Goal: Task Accomplishment & Management: Complete application form

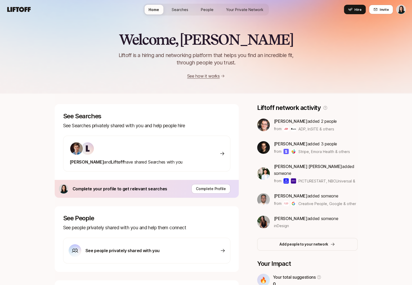
click at [400, 11] on html "Home Searches People Your Private Network Hire Home Searches People Your Privat…" at bounding box center [206, 142] width 412 height 285
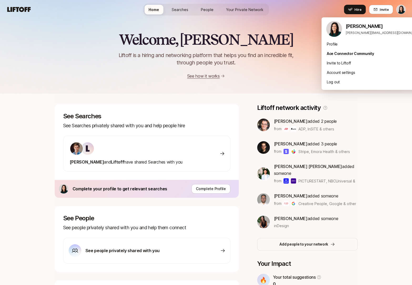
click at [400, 11] on html "Home Searches People Your Private Network Hire Home Searches People Your Privat…" at bounding box center [206, 142] width 412 height 285
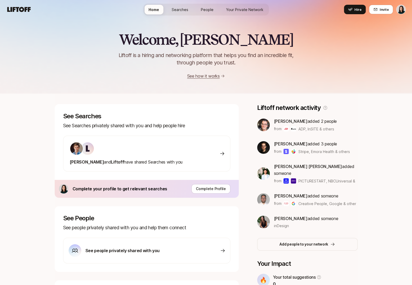
click at [404, 11] on html "Home Searches People Your Private Network Hire Home Searches People Your Privat…" at bounding box center [206, 142] width 412 height 285
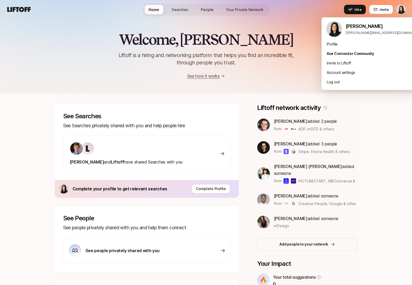
click at [402, 11] on html "Home Searches People Your Private Network Hire Home Searches People Your Privat…" at bounding box center [206, 142] width 412 height 285
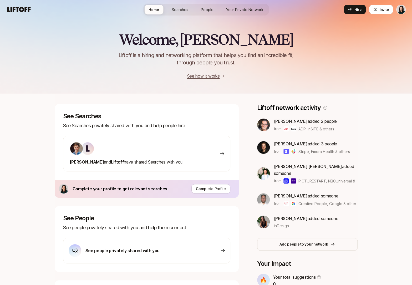
click at [169, 146] on div "[PERSON_NAME] and [PERSON_NAME] have shared Searches with you" at bounding box center [146, 154] width 167 height 36
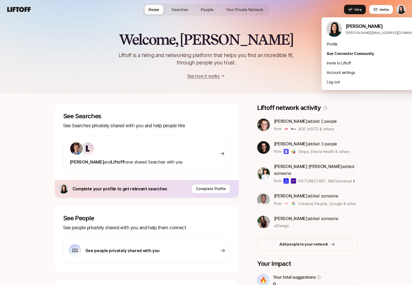
click at [404, 8] on html "Home Searches People Your Private Network Hire Home Searches People Your Privat…" at bounding box center [206, 142] width 412 height 285
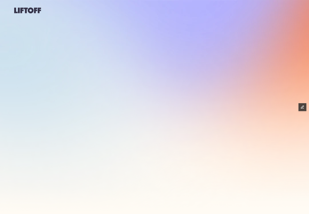
scroll to position [7, 0]
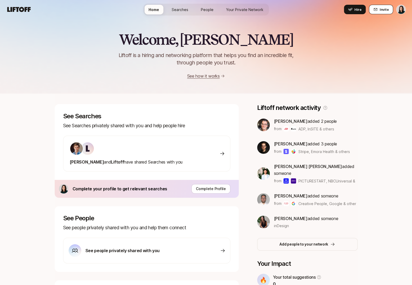
click at [384, 11] on span "Invite" at bounding box center [384, 9] width 9 height 5
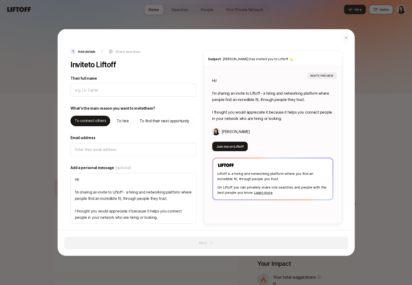
type textarea "x"
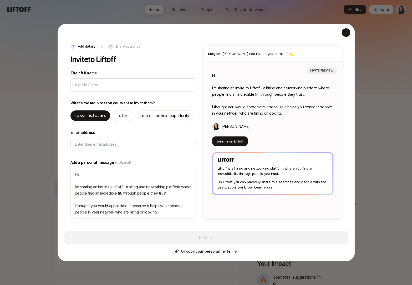
type input "L"
type textarea "x"
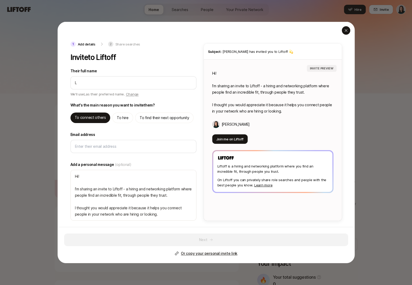
type input "Li"
type textarea "x"
type input "Lie"
type textarea "x"
type input "Li"
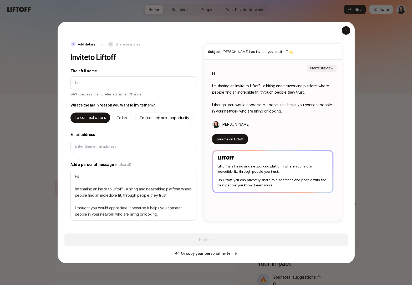
type textarea "x"
type input "Liv"
type textarea "x"
type input "Live"
type textarea "x"
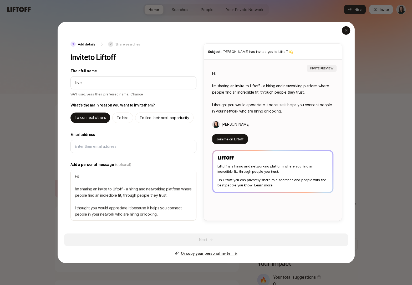
type input "Liv"
type textarea "x"
type input "Li"
type textarea "x"
type input "L"
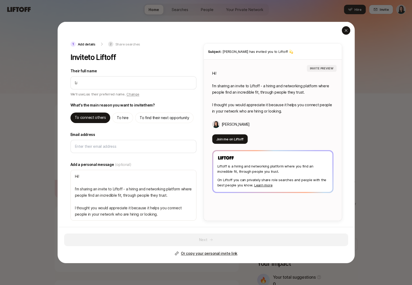
type textarea "x"
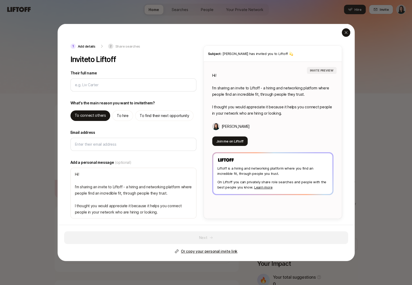
type textarea "x"
click at [348, 35] on div "button" at bounding box center [346, 32] width 8 height 8
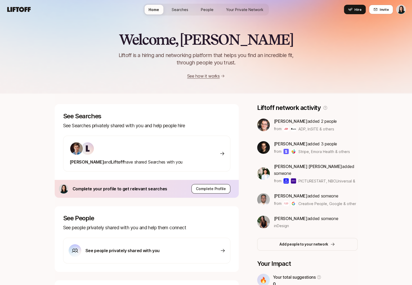
click at [207, 189] on p "Complete Profile" at bounding box center [211, 189] width 30 height 6
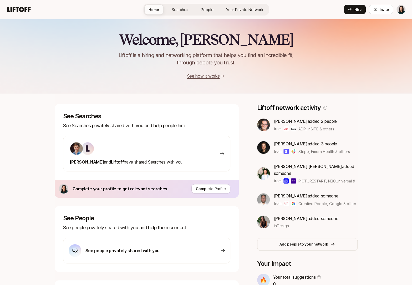
scroll to position [81, 0]
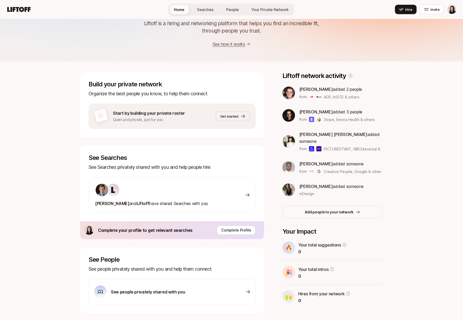
scroll to position [32, 0]
click at [142, 190] on div at bounding box center [151, 191] width 113 height 14
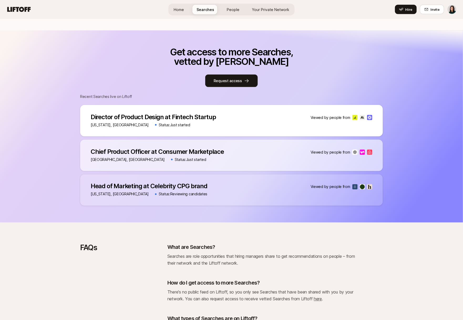
scroll to position [300, 0]
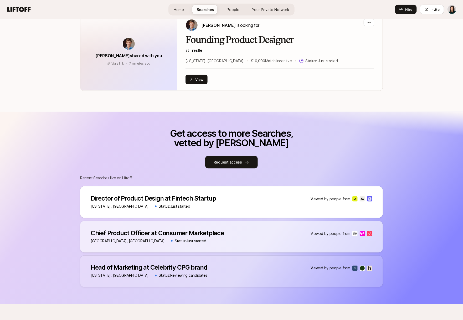
scroll to position [194, 0]
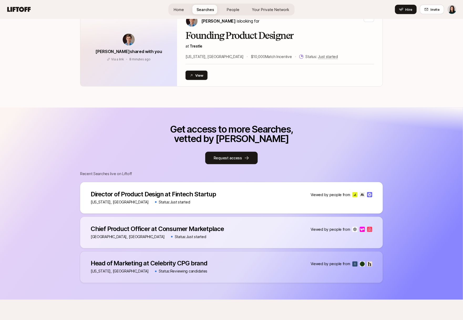
scroll to position [221, 0]
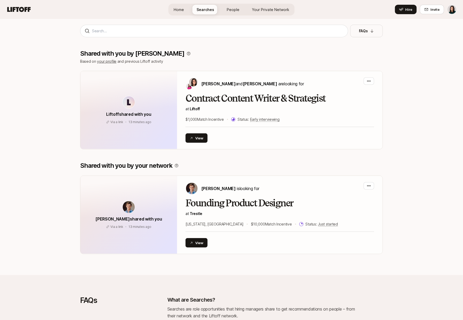
scroll to position [179, 0]
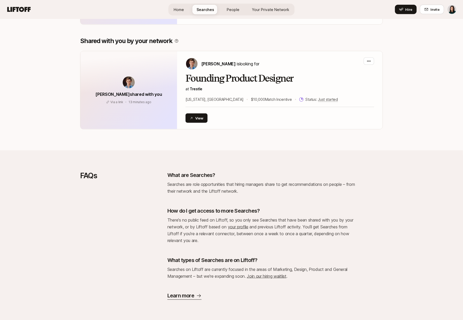
click at [180, 297] on p "Learn more" at bounding box center [180, 296] width 27 height 7
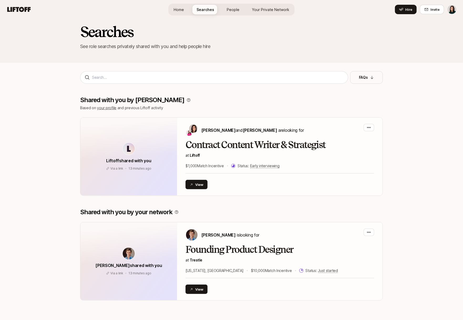
scroll to position [0, 0]
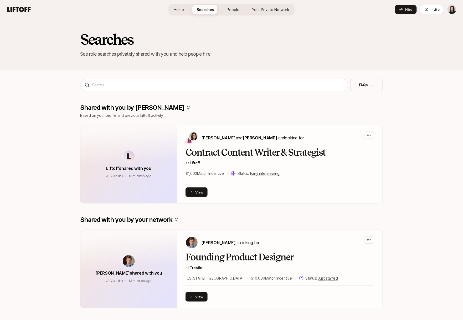
click at [233, 5] on link "People" at bounding box center [233, 10] width 21 height 10
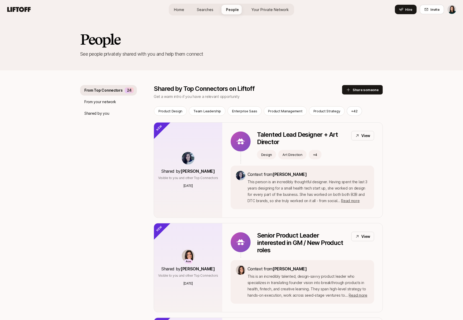
click at [266, 7] on span "Your Private Network" at bounding box center [270, 10] width 37 height 6
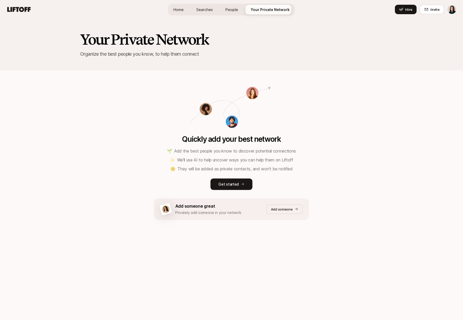
click at [180, 4] on div "Home Searches People Your Private Network Hire" at bounding box center [231, 10] width 127 height 12
click at [183, 6] on link "Home" at bounding box center [178, 10] width 19 height 10
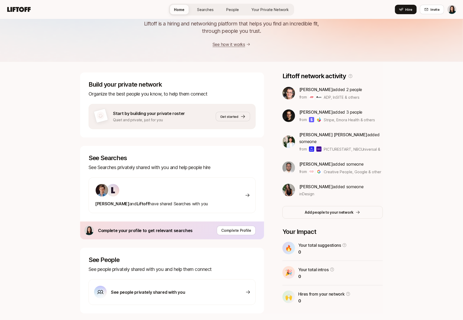
click at [196, 9] on link "Searches" at bounding box center [205, 10] width 25 height 10
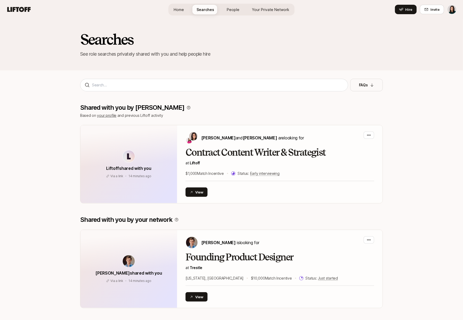
click at [184, 9] on span "Home" at bounding box center [179, 10] width 10 height 6
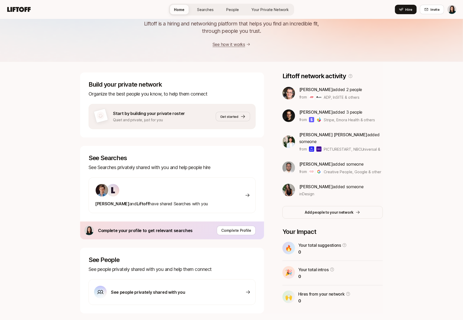
click at [200, 8] on span "Searches" at bounding box center [205, 10] width 17 height 6
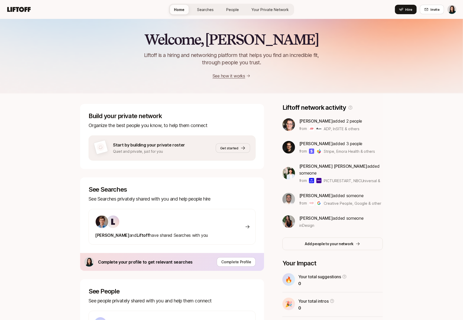
click at [200, 8] on span "Searches" at bounding box center [205, 10] width 17 height 6
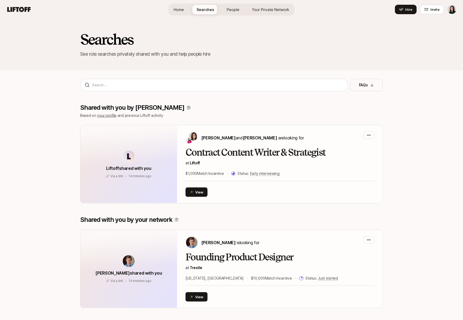
click at [187, 8] on link "Home" at bounding box center [179, 10] width 19 height 10
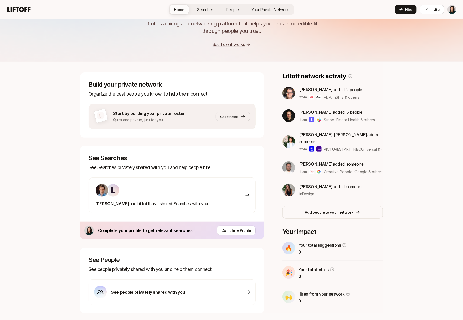
click at [203, 9] on span "Searches" at bounding box center [205, 10] width 17 height 6
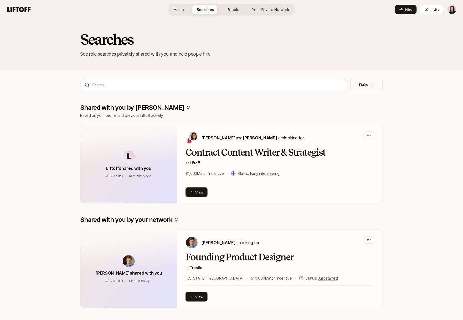
click at [184, 10] on span "Home" at bounding box center [179, 10] width 10 height 6
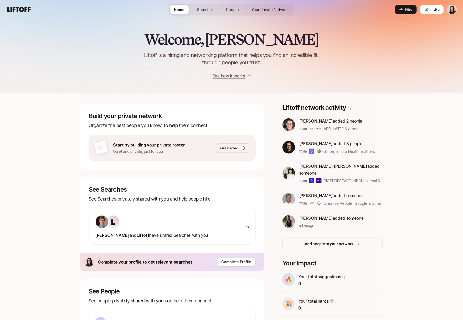
click at [200, 11] on span "Searches" at bounding box center [205, 10] width 17 height 6
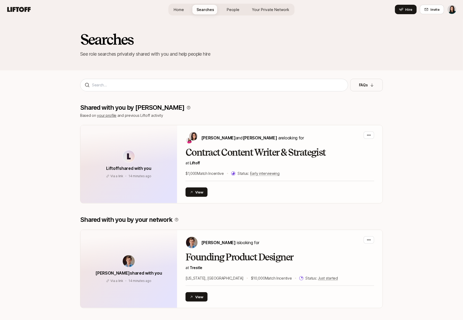
click at [188, 11] on link "Home" at bounding box center [179, 10] width 19 height 10
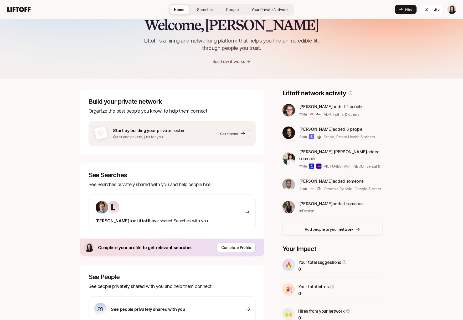
scroll to position [45, 0]
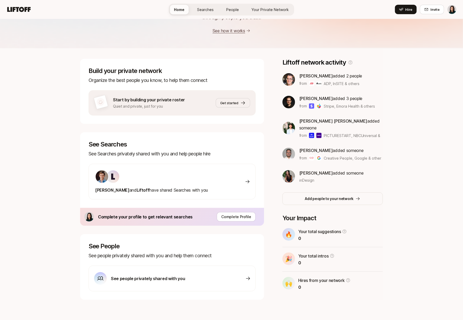
click at [203, 9] on span "Searches" at bounding box center [205, 10] width 17 height 6
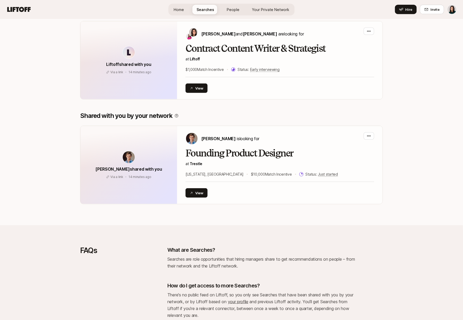
click at [188, 6] on link "Home" at bounding box center [179, 10] width 19 height 10
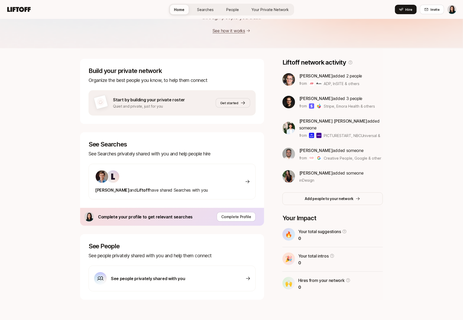
click at [211, 7] on span "Searches" at bounding box center [205, 10] width 17 height 6
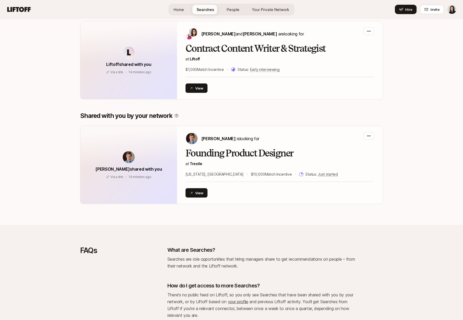
click at [188, 10] on link "Home" at bounding box center [179, 10] width 19 height 10
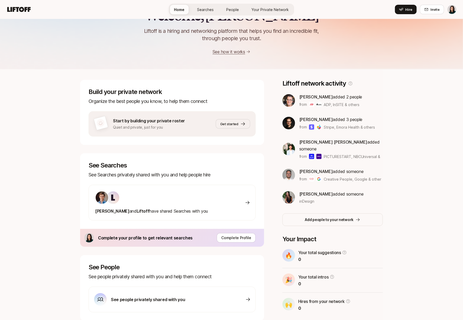
click at [202, 4] on div "Home Searches People Your Private Network Hire" at bounding box center [231, 10] width 125 height 12
click at [202, 7] on span "Searches" at bounding box center [205, 10] width 17 height 6
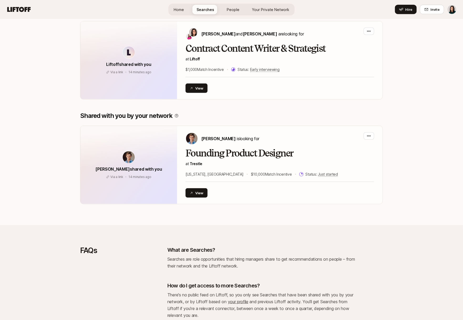
click at [185, 8] on link "Home" at bounding box center [179, 10] width 19 height 10
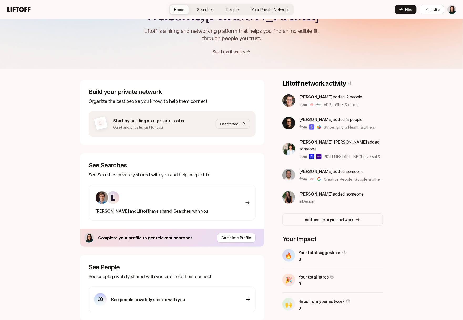
click at [203, 9] on span "Searches" at bounding box center [205, 10] width 17 height 6
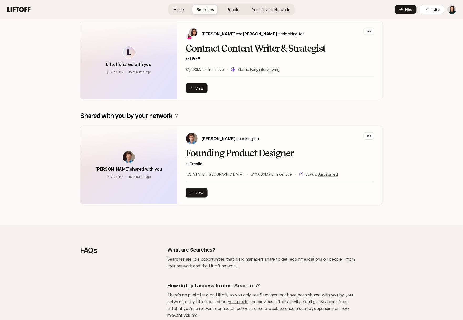
click at [186, 9] on link "Home" at bounding box center [179, 10] width 19 height 10
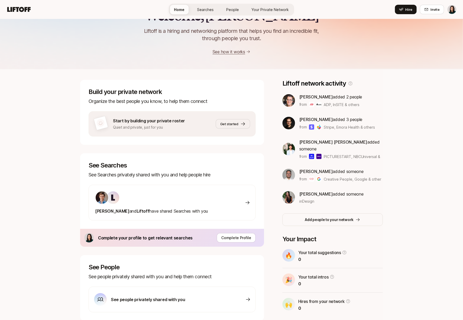
click at [210, 9] on span "Searches" at bounding box center [205, 10] width 17 height 6
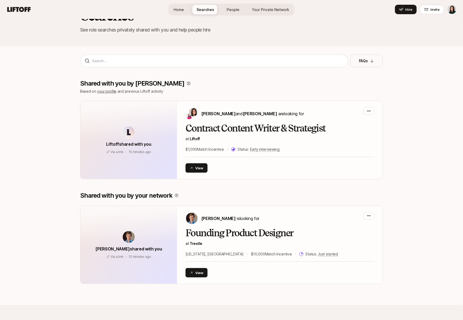
scroll to position [104, 0]
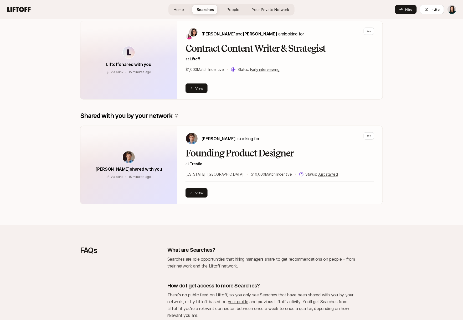
click at [184, 10] on span "Home" at bounding box center [179, 10] width 10 height 6
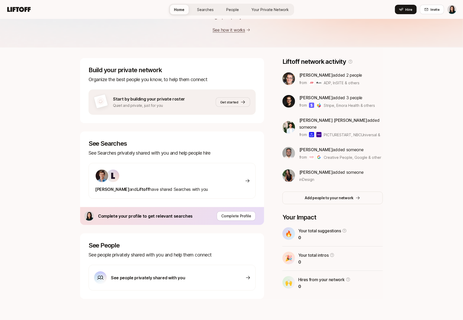
scroll to position [24, 0]
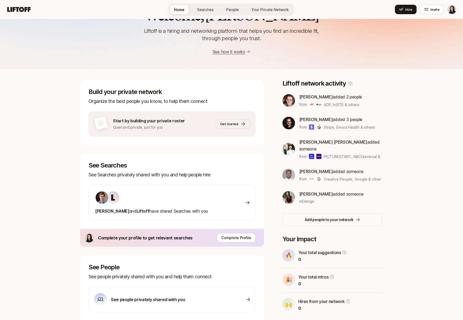
click at [210, 12] on link "Searches" at bounding box center [205, 10] width 25 height 10
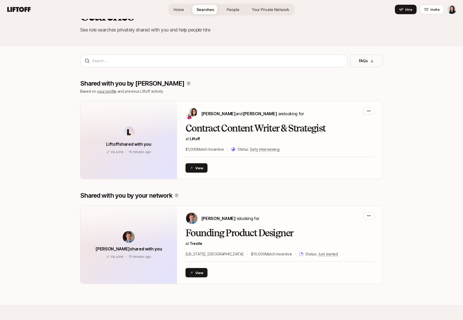
scroll to position [104, 0]
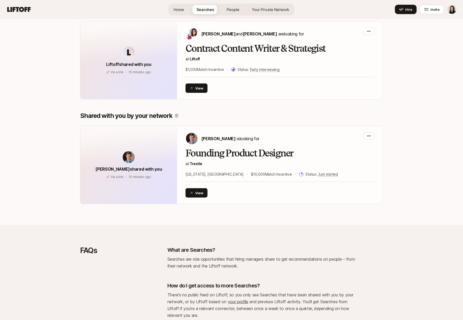
click at [187, 12] on link "Home" at bounding box center [179, 10] width 19 height 10
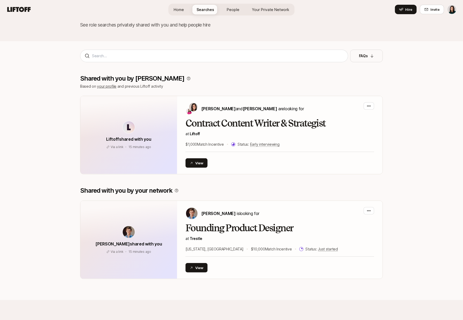
click at [182, 9] on span "Home" at bounding box center [179, 10] width 10 height 6
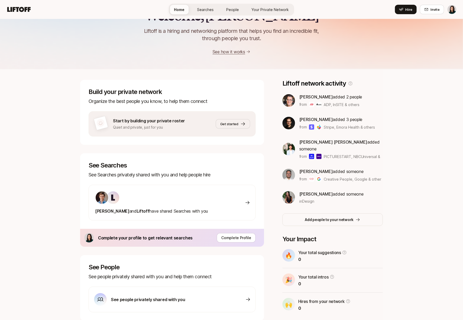
click at [201, 10] on span "Searches" at bounding box center [205, 10] width 17 height 6
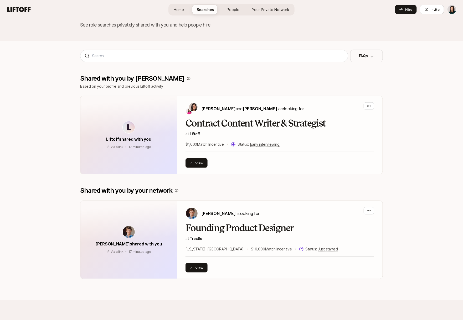
click at [187, 11] on link "Home" at bounding box center [179, 10] width 19 height 10
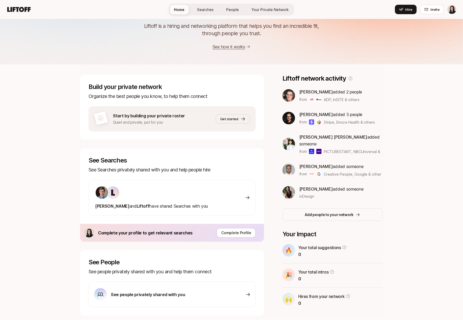
scroll to position [24, 0]
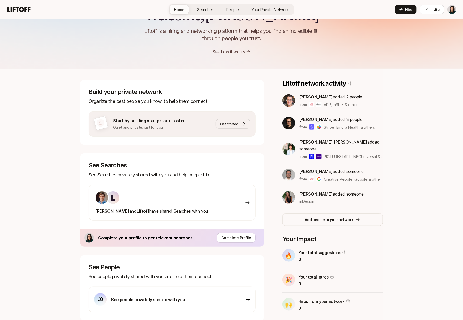
click at [199, 12] on link "Searches" at bounding box center [205, 10] width 25 height 10
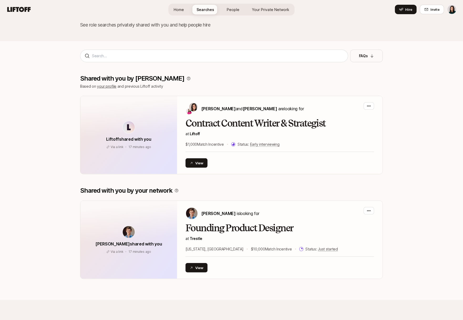
click at [184, 11] on span "Home" at bounding box center [179, 10] width 10 height 6
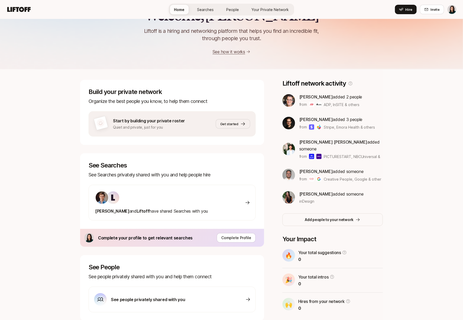
click at [200, 11] on span "Searches" at bounding box center [205, 10] width 17 height 6
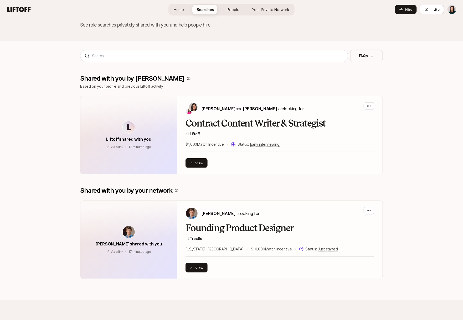
click at [182, 8] on span "Home" at bounding box center [179, 10] width 10 height 6
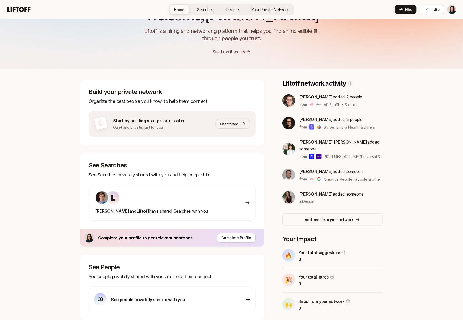
click at [202, 12] on link "Searches" at bounding box center [205, 10] width 25 height 10
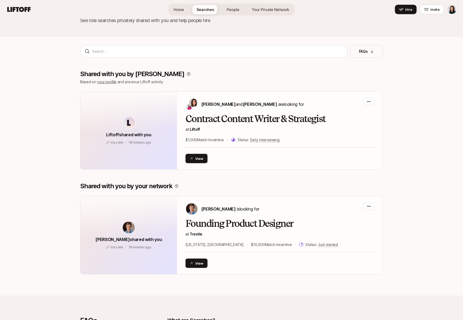
click at [187, 10] on link "Home" at bounding box center [179, 10] width 19 height 10
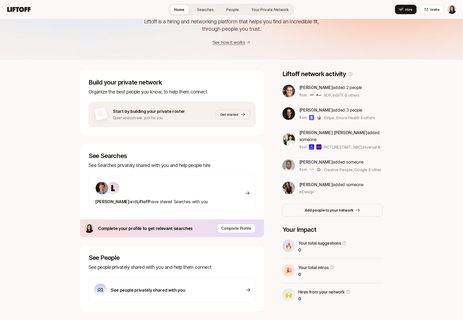
scroll to position [24, 0]
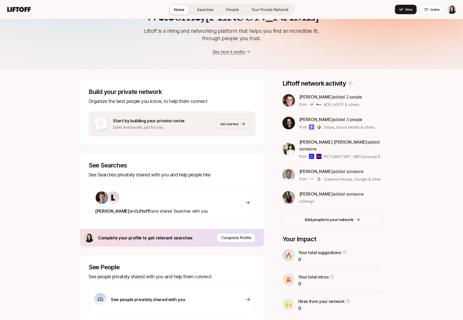
click at [201, 12] on span "Searches" at bounding box center [205, 10] width 17 height 6
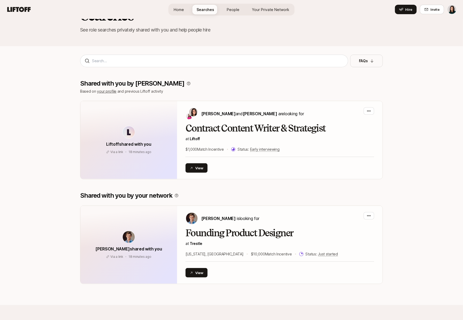
scroll to position [34, 0]
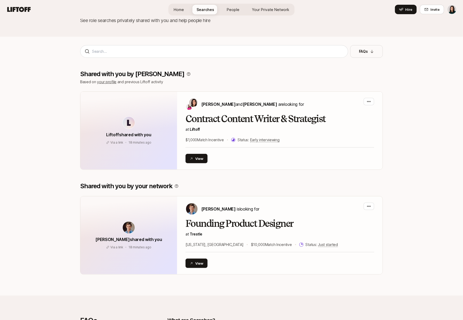
click at [183, 11] on span "Home" at bounding box center [179, 10] width 10 height 6
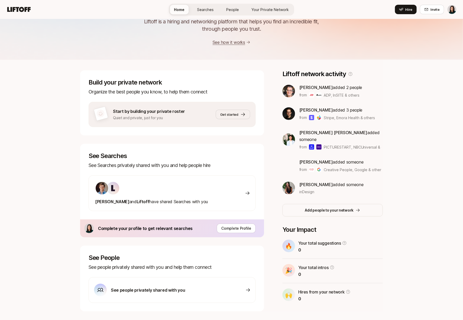
scroll to position [24, 0]
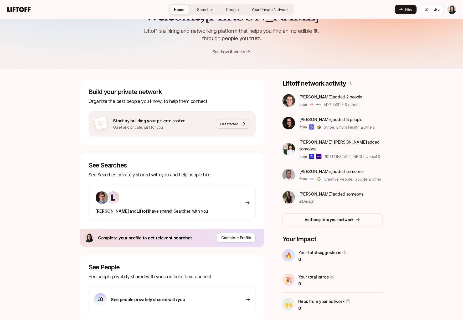
click at [198, 9] on span "Searches" at bounding box center [205, 10] width 17 height 6
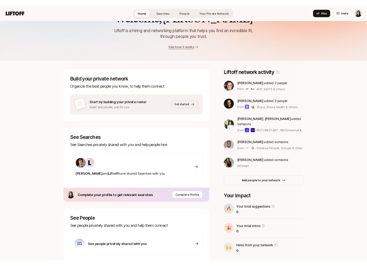
scroll to position [34, 0]
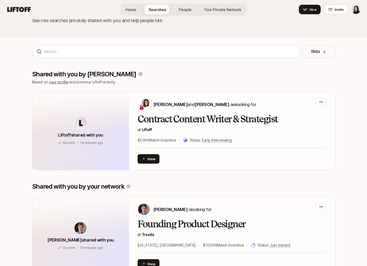
click at [133, 10] on span "Home" at bounding box center [131, 10] width 10 height 6
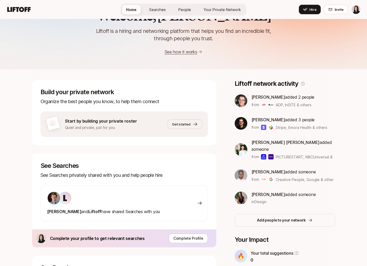
click at [154, 10] on span "Searches" at bounding box center [157, 10] width 17 height 6
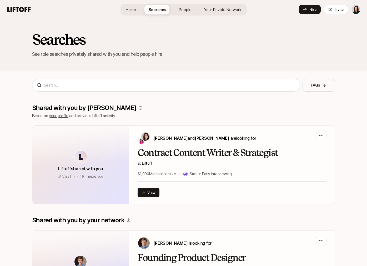
click at [143, 10] on div "Home Searches People Your Private Network Hire" at bounding box center [183, 10] width 126 height 12
click at [136, 14] on div "Home Searches People Your Private Network Hire" at bounding box center [183, 10] width 126 height 12
click at [138, 11] on link "Home" at bounding box center [130, 10] width 19 height 10
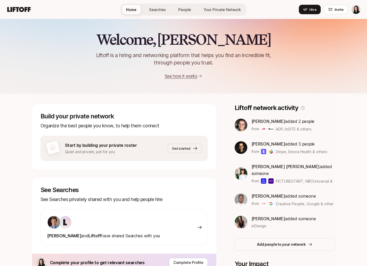
scroll to position [24, 0]
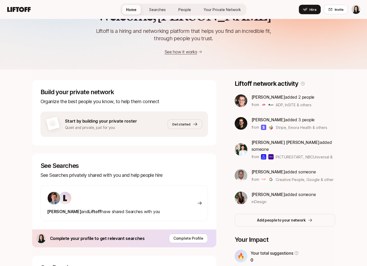
click at [154, 11] on span "Searches" at bounding box center [157, 10] width 17 height 6
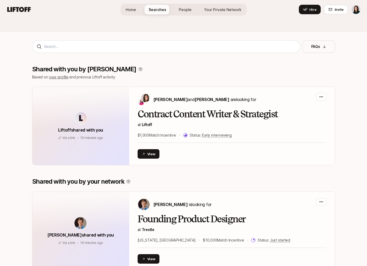
click at [139, 5] on link "Home" at bounding box center [130, 10] width 19 height 10
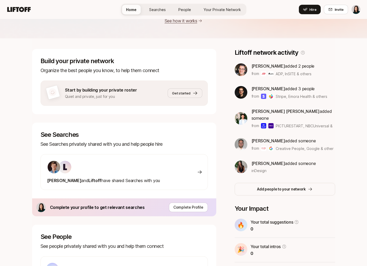
click at [151, 11] on span "Searches" at bounding box center [157, 10] width 17 height 6
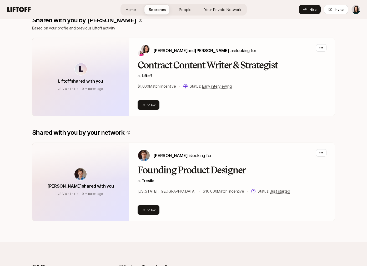
click at [140, 9] on link "Home" at bounding box center [130, 10] width 19 height 10
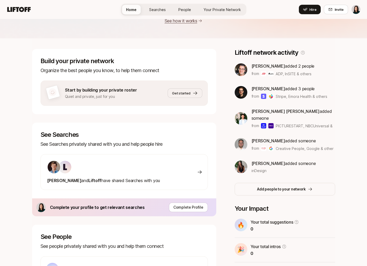
click at [151, 11] on span "Searches" at bounding box center [157, 10] width 17 height 6
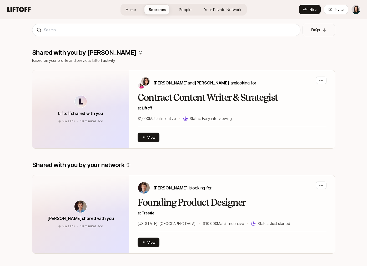
scroll to position [88, 0]
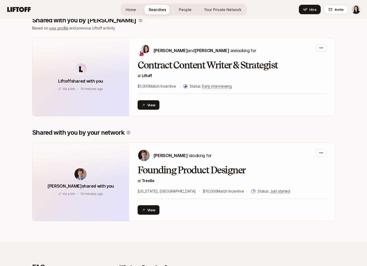
click at [136, 10] on span "Home" at bounding box center [131, 10] width 10 height 6
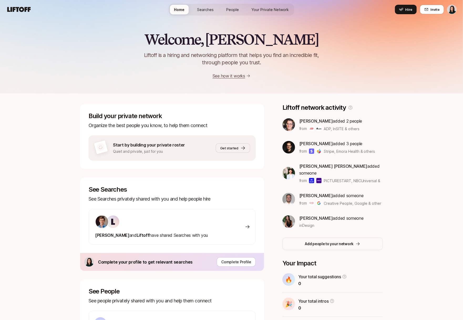
click at [200, 10] on span "Searches" at bounding box center [205, 10] width 17 height 6
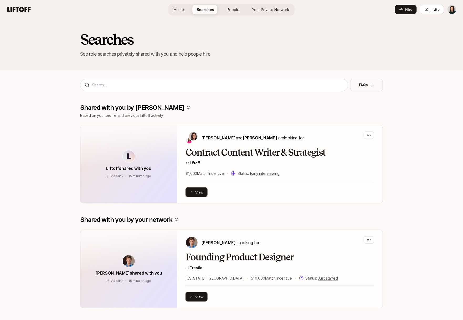
click at [182, 10] on span "Home" at bounding box center [179, 10] width 10 height 6
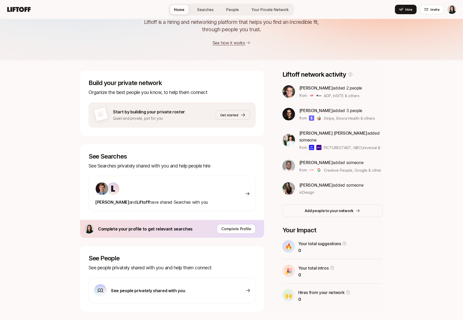
scroll to position [31, 0]
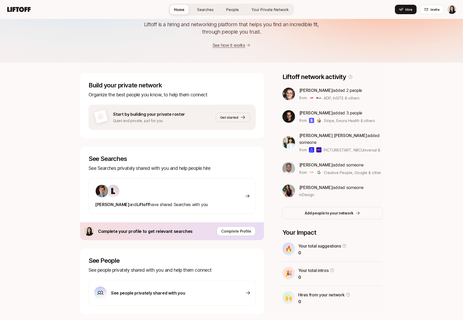
click at [203, 8] on span "Searches" at bounding box center [205, 10] width 17 height 6
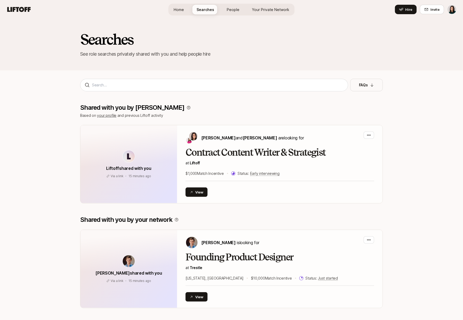
click at [188, 8] on link "Home" at bounding box center [179, 10] width 19 height 10
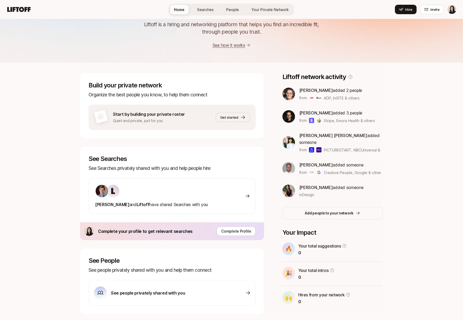
click at [200, 9] on span "Searches" at bounding box center [205, 10] width 17 height 6
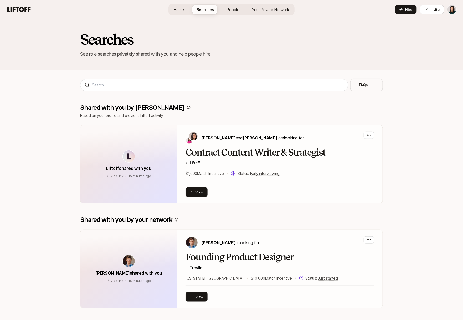
click at [184, 12] on span "Home" at bounding box center [179, 10] width 10 height 6
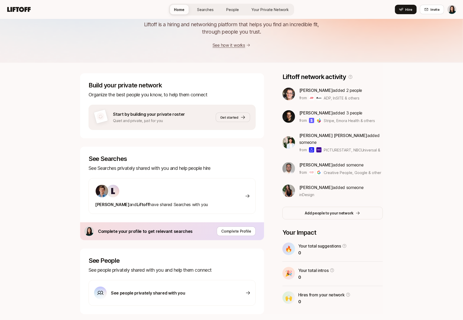
click at [201, 11] on span "Searches" at bounding box center [205, 10] width 17 height 6
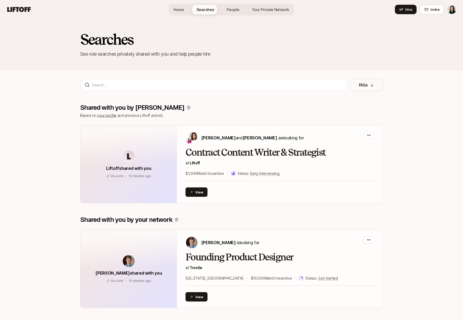
click at [187, 11] on link "Home" at bounding box center [179, 10] width 19 height 10
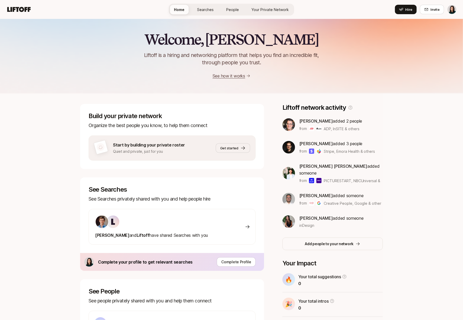
scroll to position [31, 0]
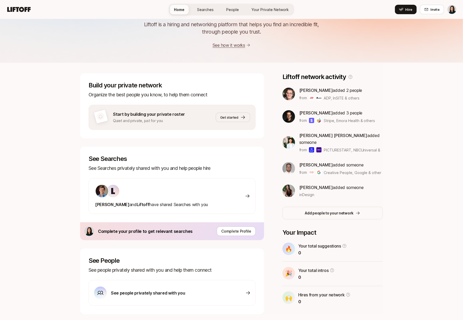
click at [187, 11] on link "Home" at bounding box center [179, 10] width 19 height 10
click at [200, 11] on span "Searches" at bounding box center [205, 10] width 17 height 6
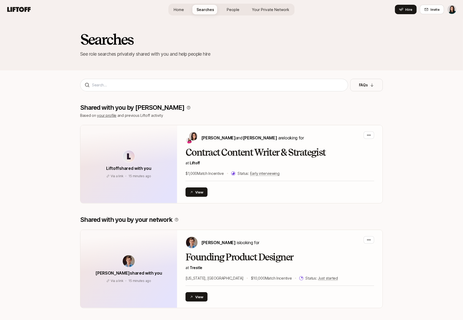
click at [190, 11] on div "Home Searches People Your Private Network Hire" at bounding box center [232, 10] width 126 height 12
click at [187, 11] on link "Home" at bounding box center [179, 10] width 19 height 10
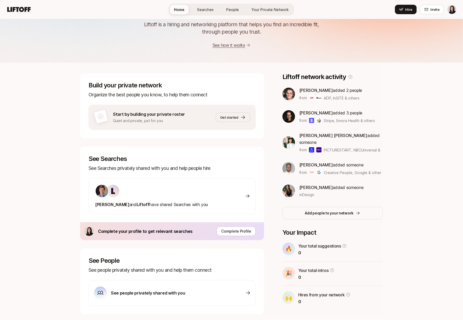
click at [200, 12] on span "Searches" at bounding box center [205, 10] width 17 height 6
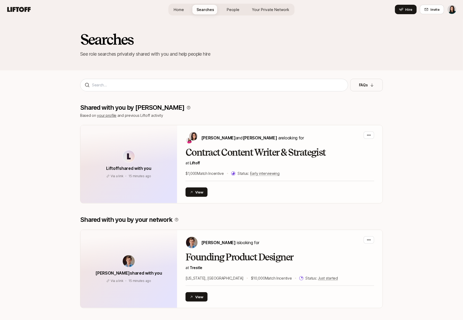
click at [184, 8] on span "Home" at bounding box center [179, 10] width 10 height 6
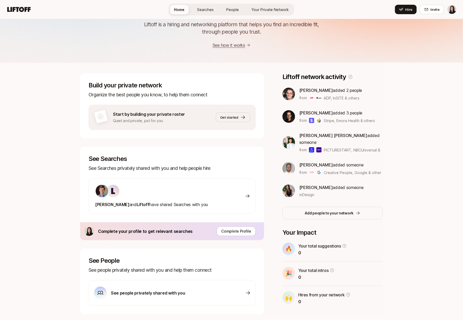
click at [203, 9] on span "Searches" at bounding box center [205, 10] width 17 height 6
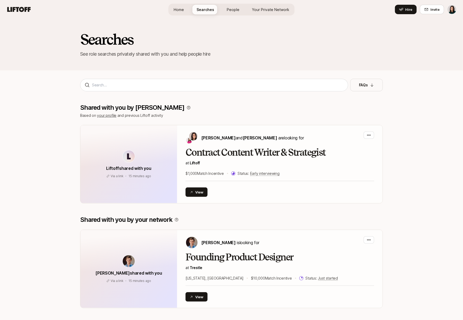
click at [181, 12] on link "Home" at bounding box center [179, 10] width 19 height 10
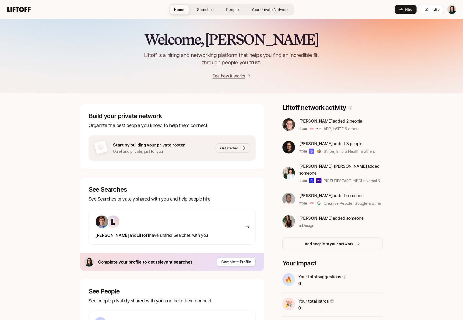
scroll to position [31, 0]
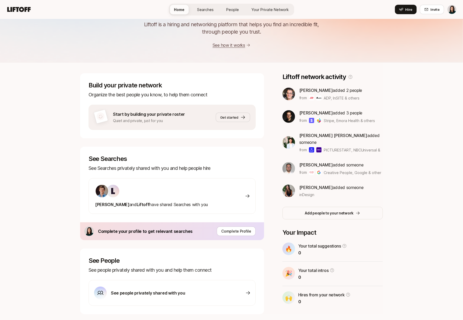
click at [210, 9] on span "Searches" at bounding box center [205, 10] width 17 height 6
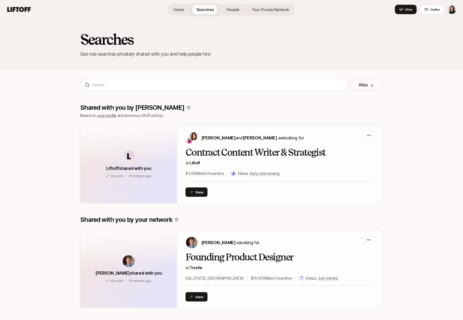
click at [188, 12] on link "Home" at bounding box center [179, 10] width 19 height 10
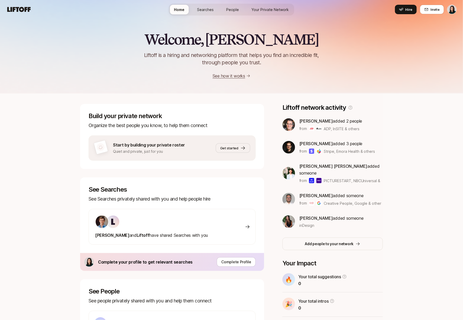
click at [200, 5] on link "Searches" at bounding box center [205, 10] width 25 height 10
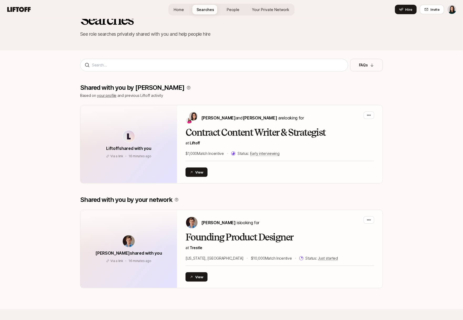
scroll to position [39, 0]
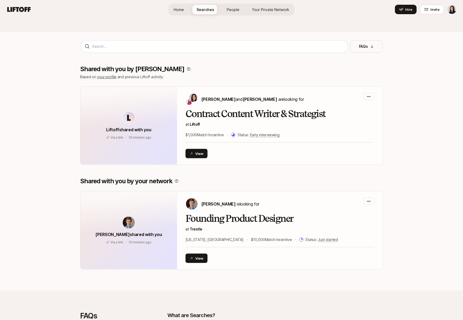
click at [188, 8] on link "Home" at bounding box center [179, 10] width 19 height 10
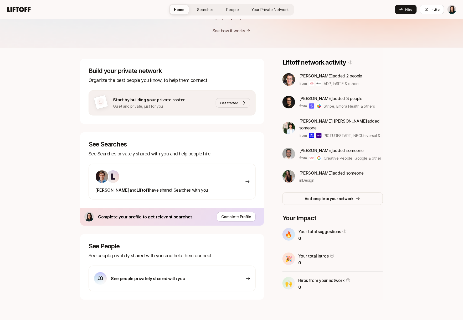
click at [202, 5] on link "Searches" at bounding box center [205, 10] width 25 height 10
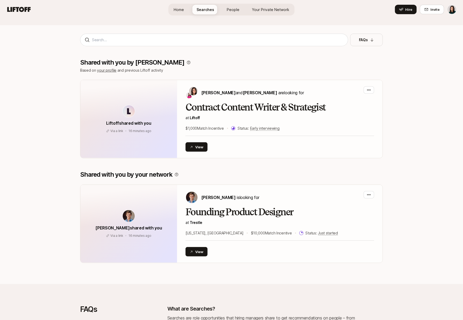
scroll to position [40, 0]
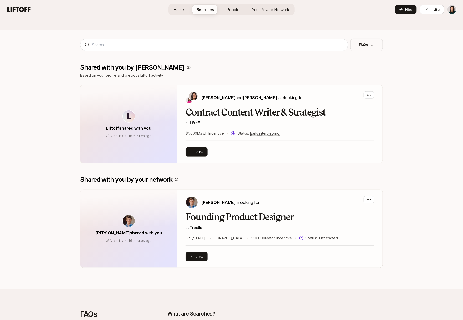
click at [189, 12] on div "Home Searches People Your Private Network Hire" at bounding box center [232, 10] width 126 height 12
click at [186, 9] on link "Home" at bounding box center [179, 10] width 19 height 10
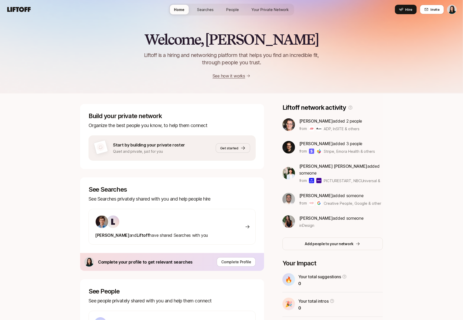
click at [199, 226] on div "Francis and Liftoff have shared Searches with you" at bounding box center [172, 227] width 167 height 36
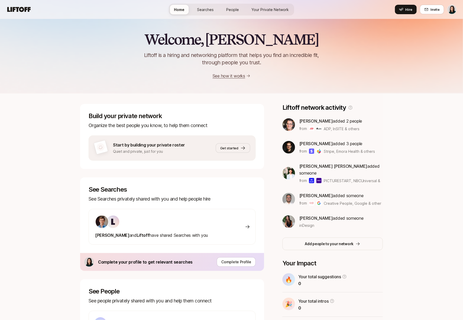
scroll to position [45, 0]
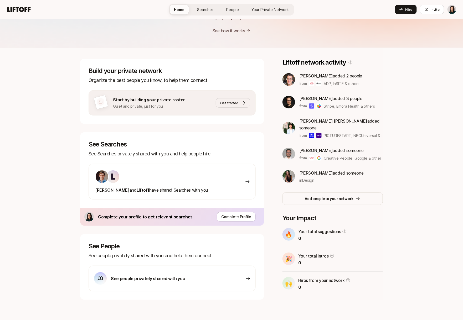
click at [135, 281] on p "See people privately shared with you" at bounding box center [148, 278] width 74 height 7
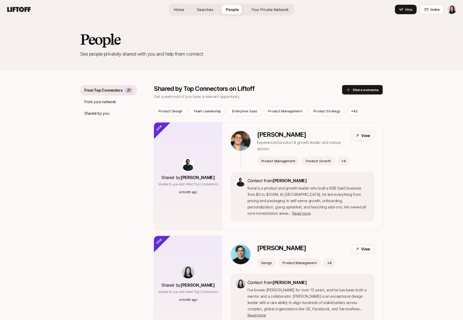
click at [182, 10] on span "Home" at bounding box center [179, 10] width 10 height 6
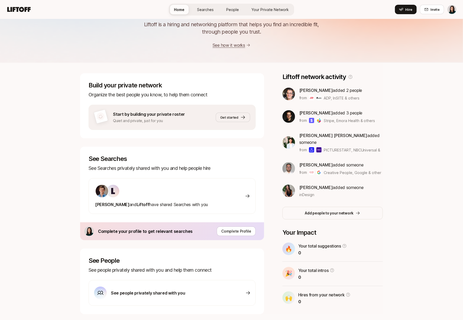
scroll to position [45, 0]
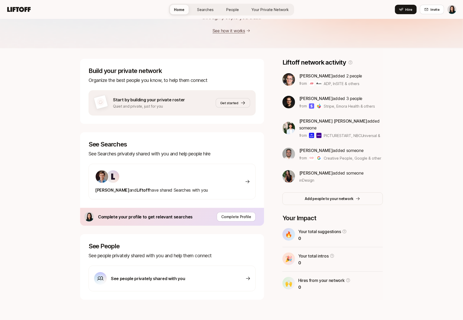
click at [128, 276] on p "See people privately shared with you" at bounding box center [148, 278] width 74 height 7
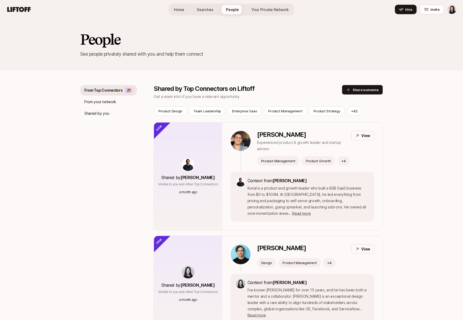
click at [173, 12] on link "Home" at bounding box center [179, 10] width 19 height 10
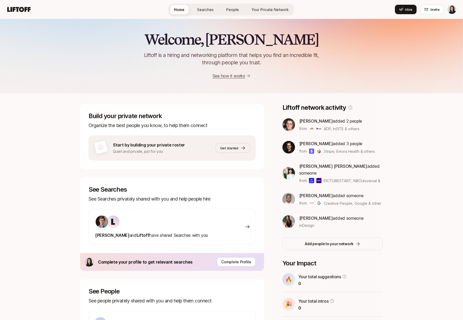
scroll to position [45, 0]
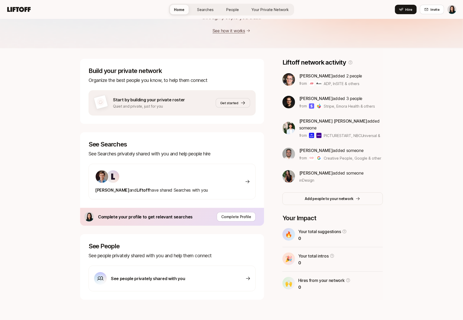
click at [154, 274] on div "See people privately shared with you" at bounding box center [139, 279] width 91 height 13
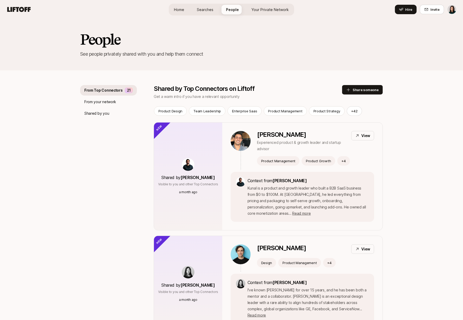
click at [186, 12] on link "Home" at bounding box center [179, 10] width 19 height 10
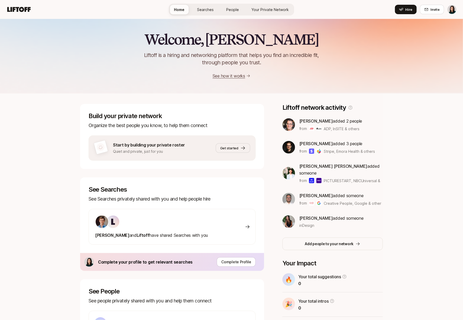
scroll to position [45, 0]
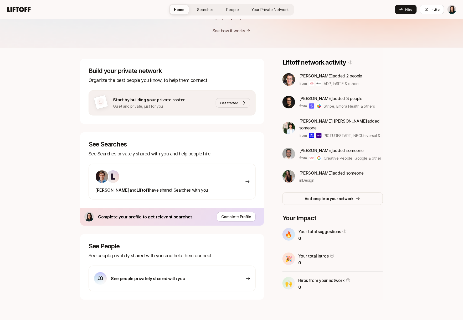
click at [197, 11] on link "Searches" at bounding box center [205, 10] width 25 height 10
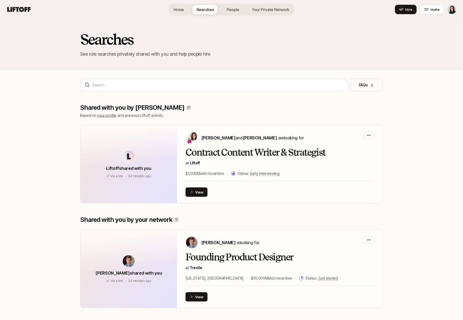
click at [179, 8] on span "Home" at bounding box center [179, 10] width 10 height 6
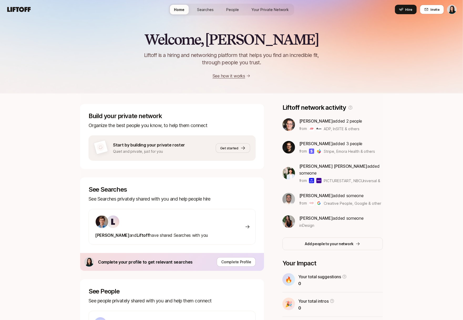
click at [149, 153] on p "Quiet and private, just for you" at bounding box center [149, 152] width 72 height 6
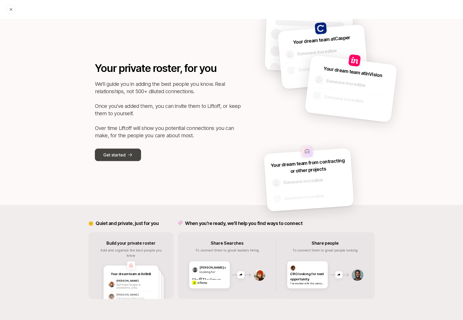
click at [123, 157] on p "Get started" at bounding box center [114, 155] width 22 height 7
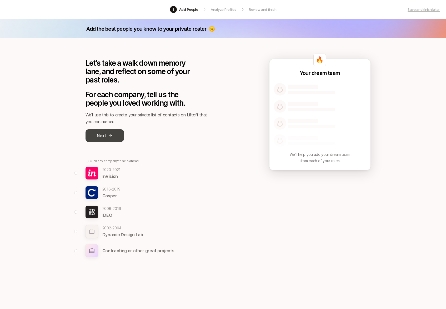
click at [109, 134] on icon at bounding box center [110, 136] width 4 height 4
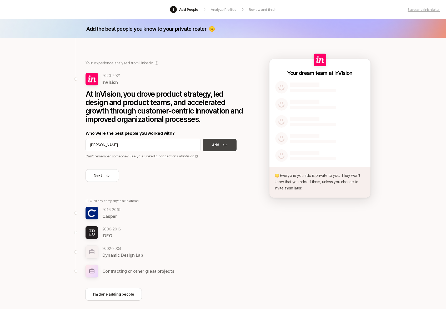
type input "Jeff Chow"
drag, startPoint x: 208, startPoint y: 144, endPoint x: 167, endPoint y: 139, distance: 41.9
click at [167, 137] on div "Who were the best people you worked with? Jeff Chow Add Can’t remember someone?…" at bounding box center [164, 144] width 158 height 29
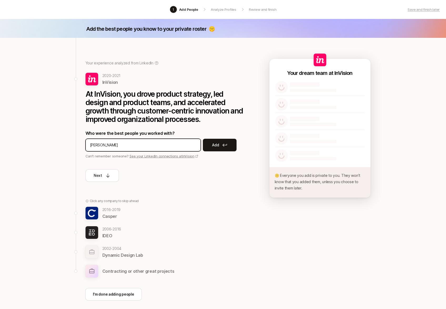
click at [165, 147] on input "Jeff Chow" at bounding box center [143, 145] width 106 height 6
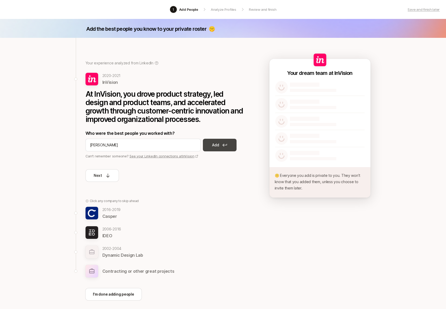
click at [211, 146] on button "Add" at bounding box center [220, 145] width 34 height 13
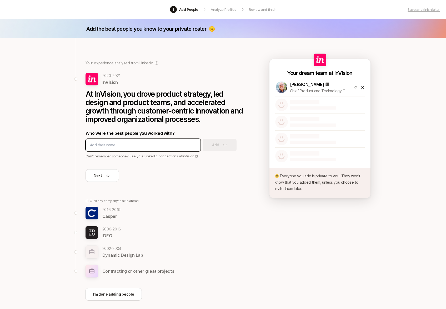
click at [175, 142] on input at bounding box center [143, 145] width 106 height 6
type input "Andy Cullen"
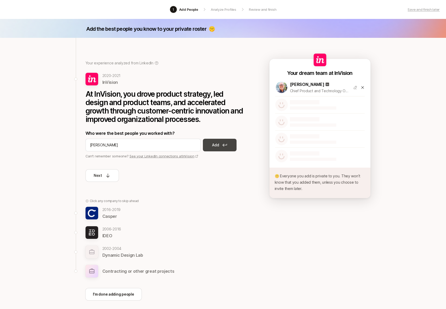
click at [232, 142] on button "Add" at bounding box center [220, 145] width 34 height 13
click at [172, 155] on link "See your LinkedIn connections at InVision" at bounding box center [163, 156] width 69 height 4
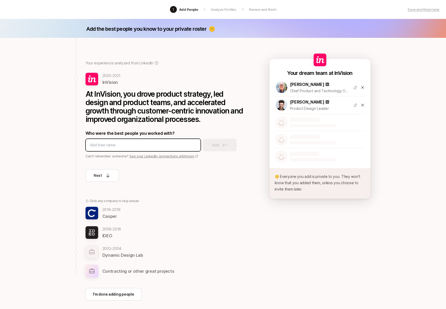
click at [118, 146] on input at bounding box center [143, 145] width 106 height 6
type input "Lizzie DeCantor"
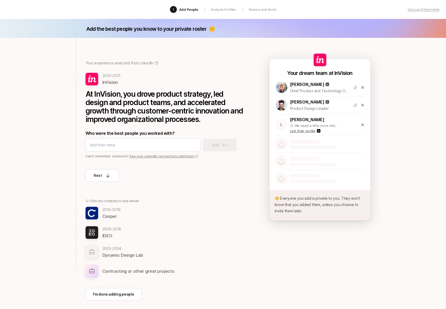
click at [297, 130] on p "Link their profile" at bounding box center [302, 130] width 25 height 5
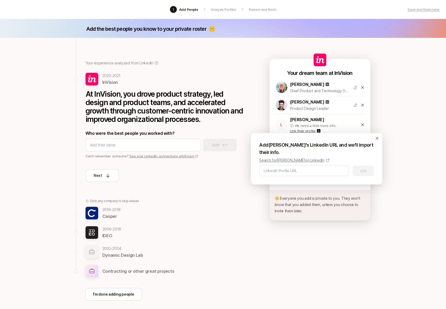
click at [302, 163] on p "Search for Lizzie DeCantor on LinkedIn" at bounding box center [291, 160] width 65 height 6
click at [287, 173] on input at bounding box center [303, 171] width 80 height 6
paste input "https://www.linkedin.com/in/lizzieyarbrough/"
type input "https://www.linkedin.com/in/lizzieyarbrough/"
click at [361, 170] on button "Add" at bounding box center [363, 171] width 21 height 11
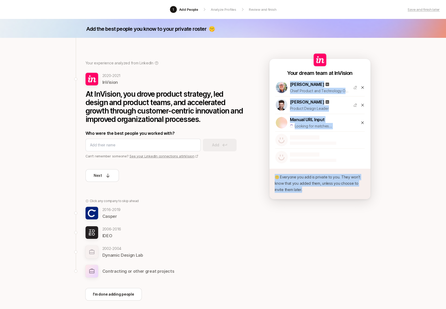
drag, startPoint x: 387, startPoint y: 170, endPoint x: 261, endPoint y: 94, distance: 147.2
click at [261, 94] on div "Add the best people you know to your private roster 🤫 Your experience analyzed …" at bounding box center [223, 176] width 446 height 315
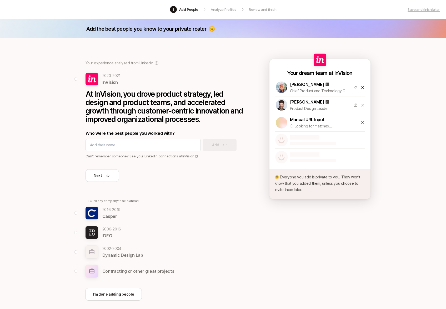
click at [260, 93] on div "Your experience analyzed from LinkedIn 2020 - 2021 InVision At InVision, you dr…" at bounding box center [223, 186] width 303 height 297
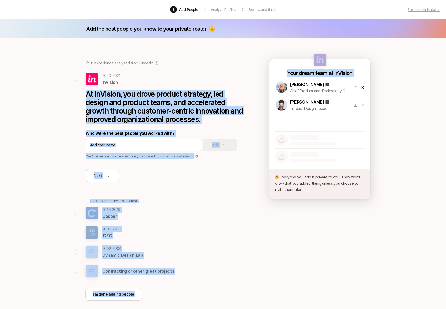
click at [411, 190] on div "Add the best people you know to your private roster 🤫 Your experience analyzed …" at bounding box center [223, 176] width 446 height 315
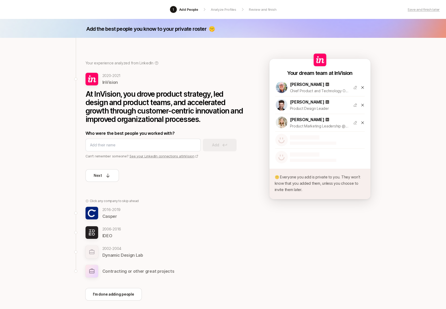
click at [401, 191] on div "Add the best people you know to your private roster 🤫 Your experience analyzed …" at bounding box center [223, 176] width 446 height 315
click at [303, 139] on div at bounding box center [313, 139] width 46 height 9
click at [123, 142] on div at bounding box center [142, 145] width 115 height 13
click at [123, 145] on input at bounding box center [143, 145] width 106 height 6
click at [142, 142] on input at bounding box center [143, 145] width 106 height 6
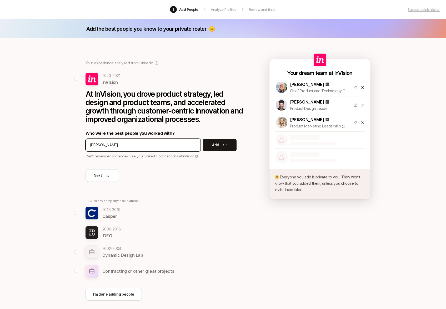
type input "Courtney Heffernan"
click at [222, 136] on p "Who were the best people you worked with?" at bounding box center [164, 133] width 158 height 7
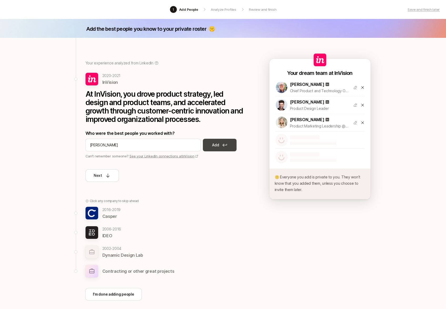
click at [221, 141] on button "Add" at bounding box center [220, 145] width 34 height 13
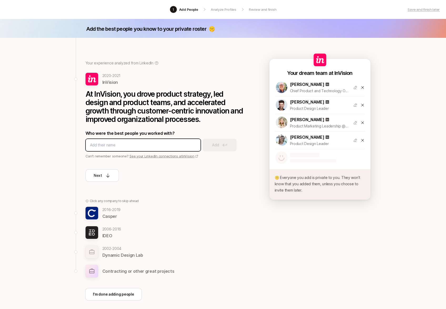
click at [161, 146] on input at bounding box center [143, 145] width 106 height 6
type input "Billy"
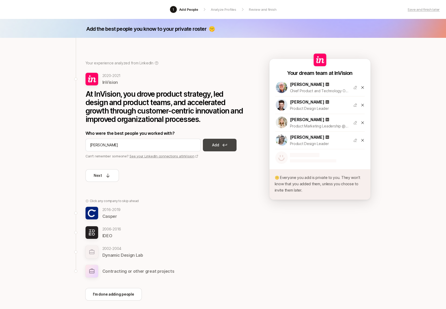
click at [207, 145] on button "Add" at bounding box center [220, 145] width 34 height 13
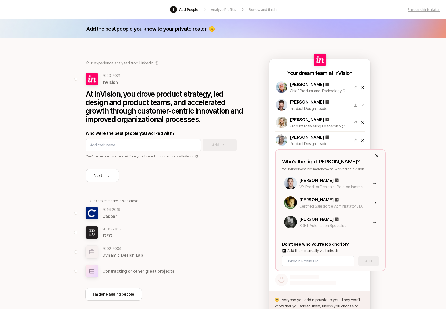
click at [378, 160] on p "Who's the right Billy ?" at bounding box center [330, 161] width 97 height 7
click at [378, 156] on icon at bounding box center [376, 156] width 4 height 4
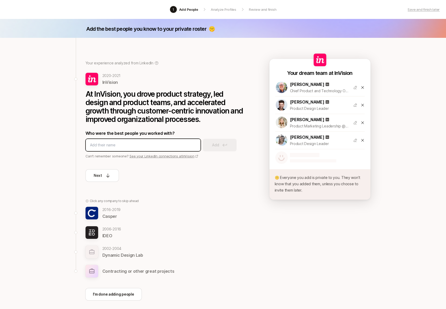
click at [136, 146] on input at bounding box center [143, 145] width 106 height 6
type input "Lizzie Decantor"
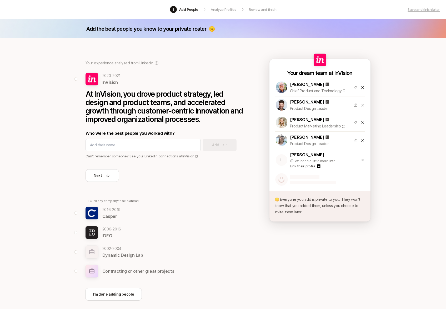
click at [309, 167] on p "Link their profile" at bounding box center [302, 166] width 25 height 5
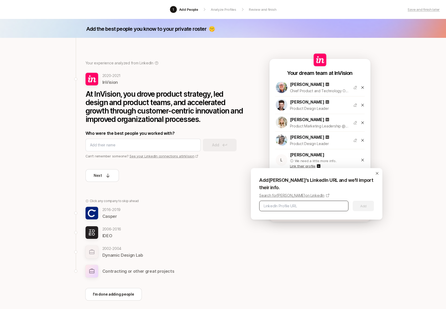
click at [312, 201] on div at bounding box center [303, 206] width 89 height 11
click at [311, 205] on input at bounding box center [303, 206] width 80 height 6
paste input "https://www.linkedin.com/in/nili-metuki/"
type input "https://www.linkedin.com/in/nili-metuki/"
click at [362, 208] on button "Add" at bounding box center [363, 206] width 21 height 11
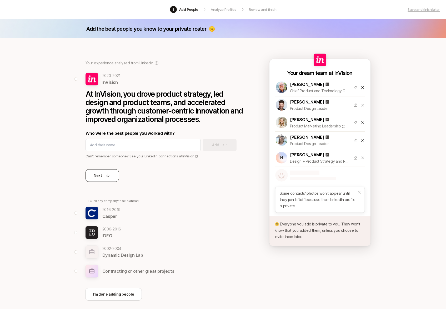
click at [100, 178] on p "Next" at bounding box center [98, 175] width 8 height 6
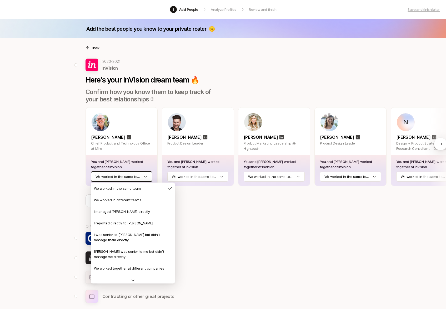
click at [121, 180] on html "1 Add People Analyze Profiles Review and finish Save and finish later Add the b…" at bounding box center [223, 154] width 446 height 309
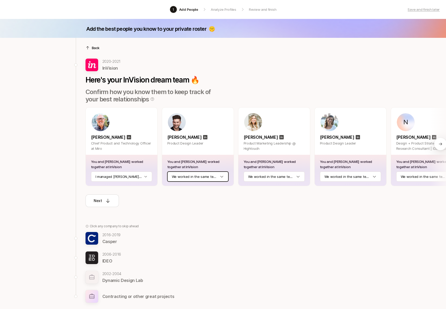
click at [191, 177] on html "1 Add People Analyze Profiles Review and finish Save and finish later Add the b…" at bounding box center [223, 154] width 446 height 309
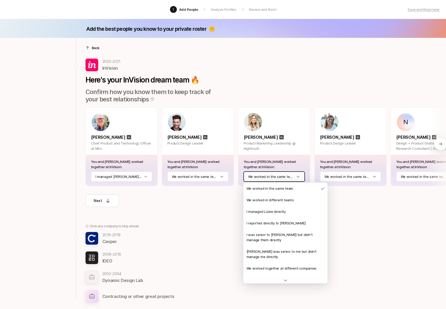
click at [256, 180] on html "1 Add People Analyze Profiles Review and finish Save and finish later Add the b…" at bounding box center [223, 154] width 446 height 309
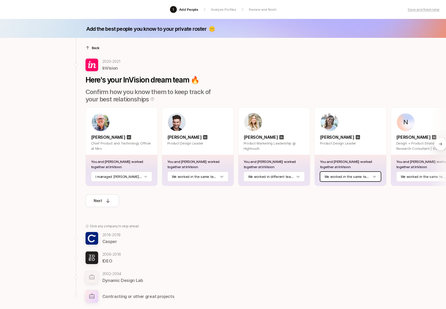
click at [328, 178] on html "1 Add People Analyze Profiles Review and finish Save and finish later Add the b…" at bounding box center [223, 154] width 446 height 309
click at [411, 175] on html "1 Add People Analyze Profiles Review and finish Save and finish later Add the b…" at bounding box center [223, 154] width 446 height 309
click at [94, 204] on button "Next" at bounding box center [101, 201] width 33 height 13
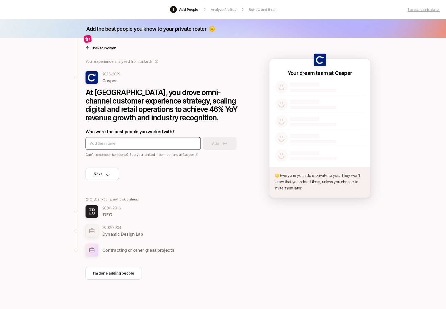
click at [118, 147] on div at bounding box center [142, 143] width 115 height 13
click at [117, 141] on input at bounding box center [143, 143] width 106 height 6
type input "Betty Liao"
click at [211, 144] on button "Add" at bounding box center [220, 143] width 34 height 13
click at [145, 146] on input at bounding box center [143, 143] width 106 height 6
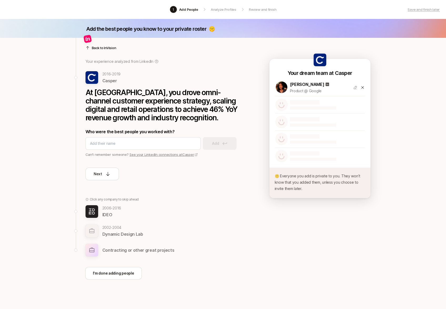
click at [147, 154] on link "See your LinkedIn connections at Casper" at bounding box center [163, 154] width 68 height 4
click at [114, 141] on input at bounding box center [143, 143] width 106 height 6
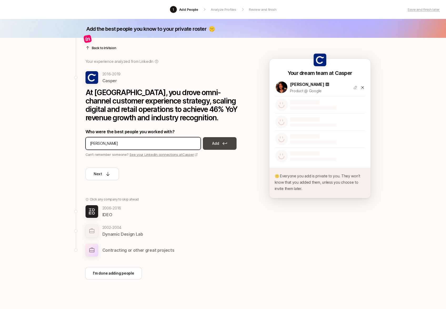
type input "Gabriel Flateman"
click at [218, 142] on p "Add" at bounding box center [215, 143] width 7 height 6
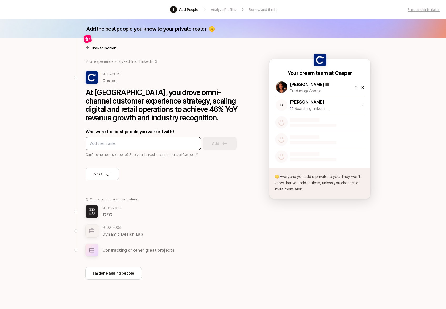
click at [133, 139] on div at bounding box center [142, 143] width 115 height 13
click at [129, 141] on input at bounding box center [143, 143] width 106 height 6
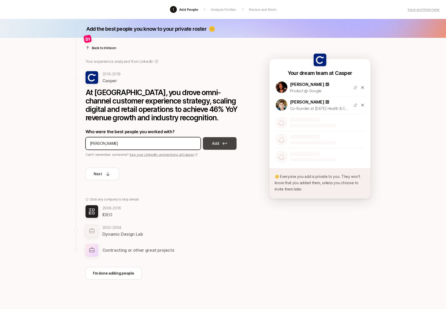
type input "Duncan Fraser"
click at [203, 148] on button "Add" at bounding box center [220, 143] width 34 height 13
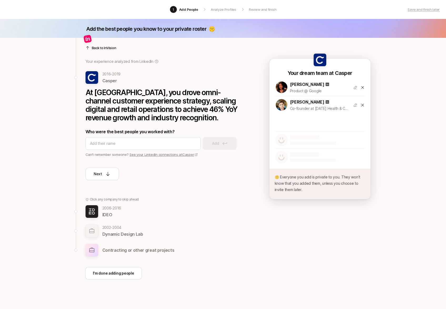
click at [208, 147] on div "Add" at bounding box center [164, 143] width 158 height 13
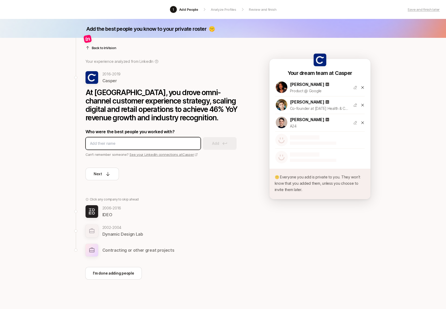
click at [102, 144] on input at bounding box center [143, 143] width 106 height 6
type input "Unati"
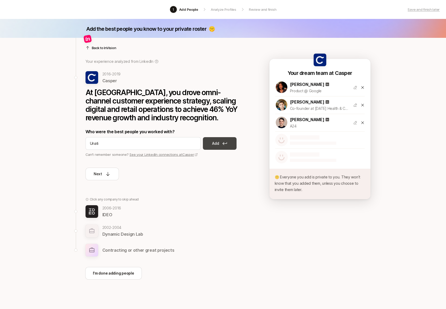
click at [212, 142] on p "Add" at bounding box center [215, 143] width 7 height 6
click at [110, 174] on icon at bounding box center [107, 173] width 5 height 5
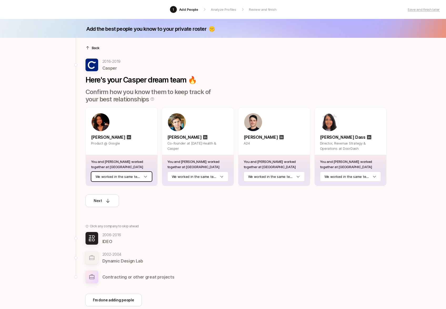
drag, startPoint x: 100, startPoint y: 202, endPoint x: 134, endPoint y: 176, distance: 42.9
click at [134, 175] on div "Here's your Casper dream team 🔥 Confirm how you know them to keep track of your…" at bounding box center [235, 140] width 301 height 136
click at [367, 181] on html "1 Add People Analyze Profiles Review and finish Save and finish later Add the b…" at bounding box center [223, 154] width 446 height 309
click at [293, 173] on html "1 Add People Analyze Profiles Review and finish Save and finish later Add the b…" at bounding box center [223, 154] width 446 height 309
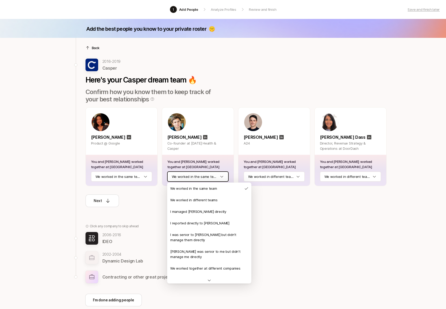
click at [224, 178] on html "1 Add People Analyze Profiles Review and finish Save and finish later Add the b…" at bounding box center [223, 154] width 446 height 309
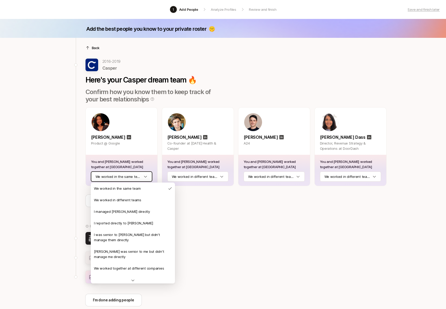
click at [148, 178] on html "1 Add People Analyze Profiles Review and finish Save and finish later Add the b…" at bounding box center [223, 154] width 446 height 309
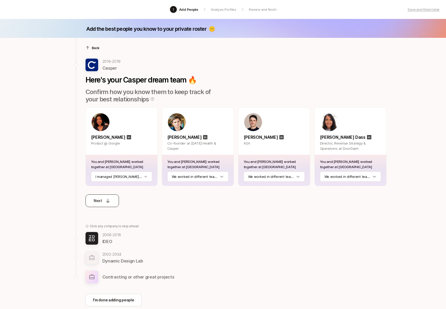
click at [109, 197] on button "Next" at bounding box center [101, 201] width 33 height 13
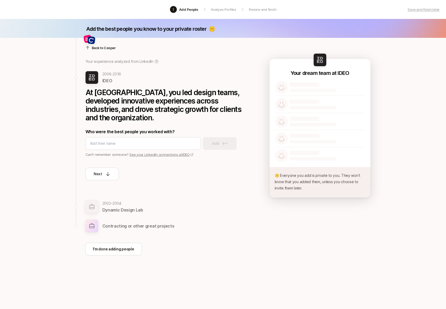
click at [142, 154] on link "See your LinkedIn connections at IDEO" at bounding box center [161, 154] width 64 height 4
click at [96, 140] on div at bounding box center [142, 143] width 115 height 13
click at [97, 147] on div at bounding box center [142, 143] width 115 height 13
click at [97, 146] on input at bounding box center [143, 143] width 106 height 6
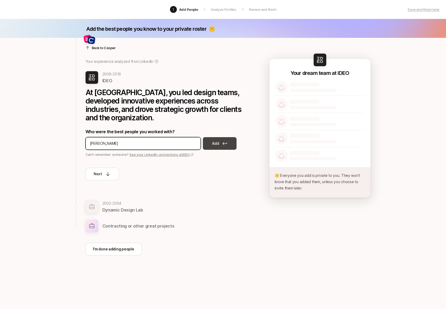
type input "Michael Peng"
click at [208, 149] on button "Add" at bounding box center [220, 143] width 34 height 13
click at [160, 142] on input at bounding box center [143, 143] width 106 height 6
type input "Alex Gallefent"
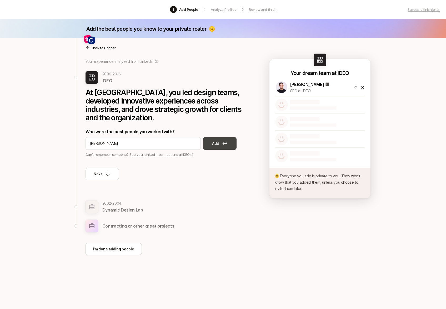
click at [227, 141] on button "Add" at bounding box center [220, 143] width 34 height 13
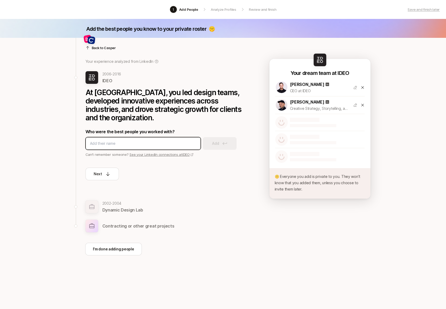
click at [156, 145] on input at bounding box center [143, 143] width 106 height 6
type input "Njoki"
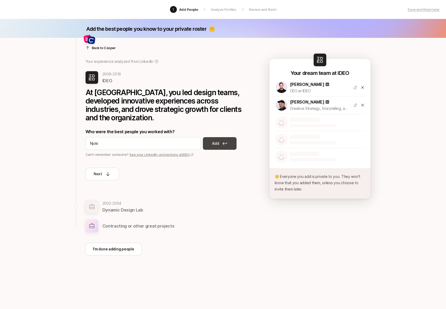
click at [219, 139] on button "Add" at bounding box center [220, 143] width 34 height 13
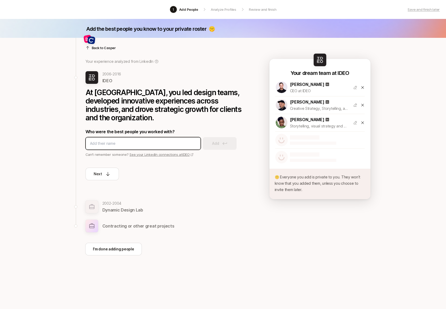
click at [136, 146] on input at bounding box center [143, 143] width 106 height 6
type input "Ashlea Powell"
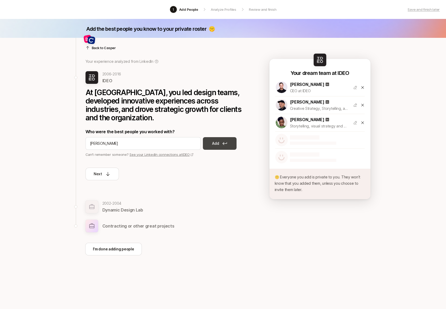
click at [223, 140] on button "Add" at bounding box center [220, 143] width 34 height 13
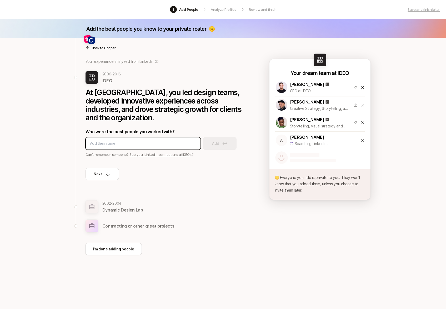
click at [142, 142] on input at bounding box center [143, 143] width 106 height 6
type input "Nili Metuki"
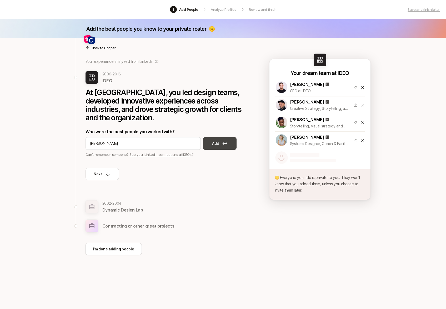
click at [229, 144] on button "Add" at bounding box center [220, 143] width 34 height 13
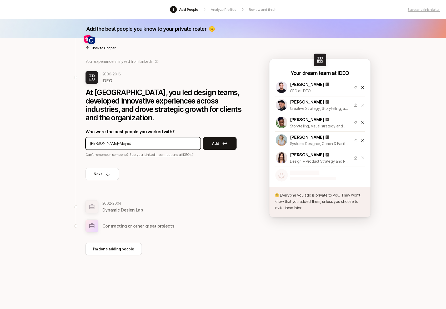
type input "[PERSON_NAME]"
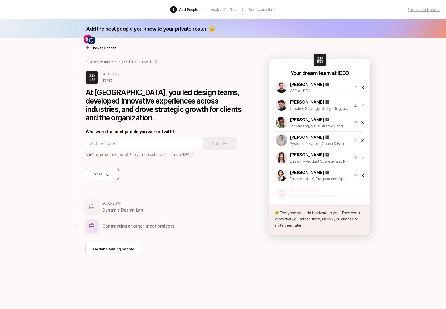
click at [102, 175] on div "Next" at bounding box center [102, 174] width 17 height 6
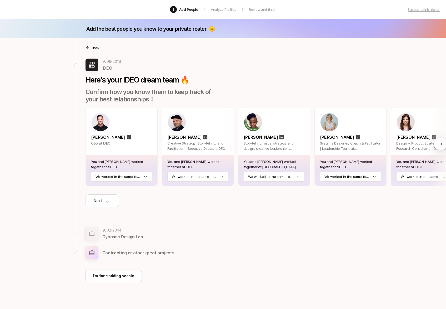
click at [117, 183] on div "You and Michael worked together at IDEO We worked in the same team" at bounding box center [122, 170] width 72 height 31
click at [130, 182] on div "You and Michael worked together at IDEO We worked in the same team" at bounding box center [122, 170] width 72 height 31
click at [130, 177] on html "1 Add People Analyze Profiles Review and finish Save and finish later Add the b…" at bounding box center [223, 154] width 446 height 309
click at [189, 182] on div "You and Alex worked together at IDEO We worked in the same team" at bounding box center [198, 170] width 72 height 31
click at [270, 175] on html "1 Add People Analyze Profiles Review and finish Save and finish later Add the b…" at bounding box center [223, 154] width 446 height 309
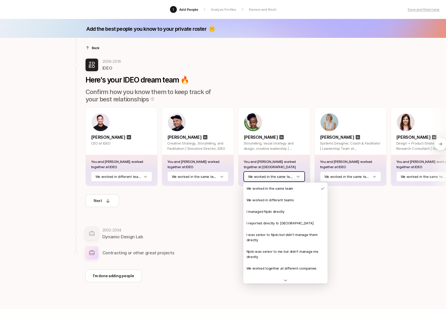
click at [270, 175] on html "1 Add People Analyze Profiles Review and finish Save and finish later Add the b…" at bounding box center [223, 154] width 446 height 309
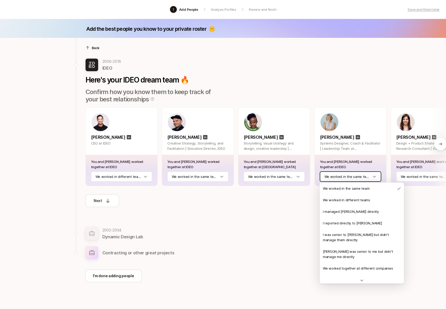
click at [339, 175] on html "1 Add People Analyze Profiles Review and finish Save and finish later Add the b…" at bounding box center [223, 154] width 446 height 309
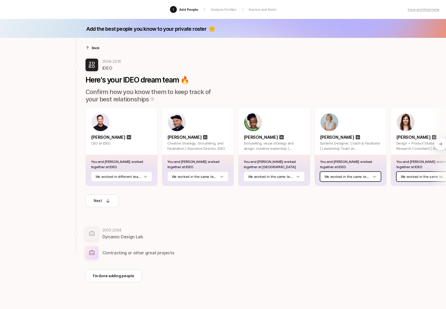
click at [403, 179] on html "1 Add People Analyze Profiles Review and finish Save and finish later Add the b…" at bounding box center [223, 154] width 446 height 309
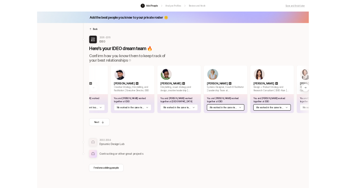
scroll to position [0, 88]
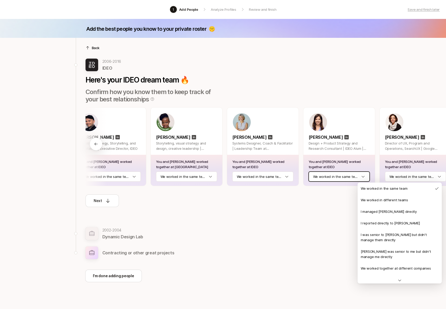
click at [406, 177] on html "1 Add People Analyze Profiles Review and finish Save and finish later Add the b…" at bounding box center [223, 154] width 446 height 309
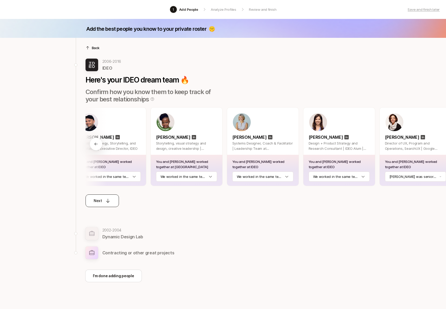
click at [109, 201] on icon at bounding box center [107, 201] width 3 height 4
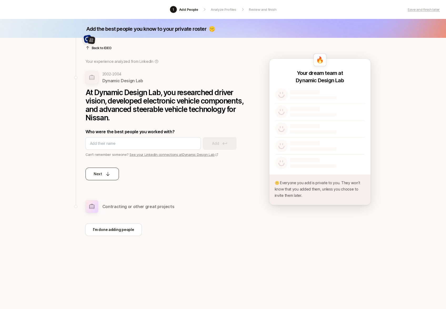
click at [108, 176] on icon at bounding box center [107, 173] width 5 height 5
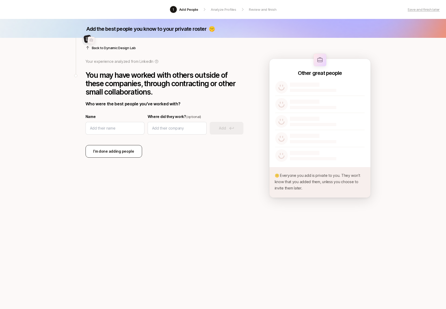
click at [112, 152] on p "I’m done adding people" at bounding box center [113, 151] width 41 height 6
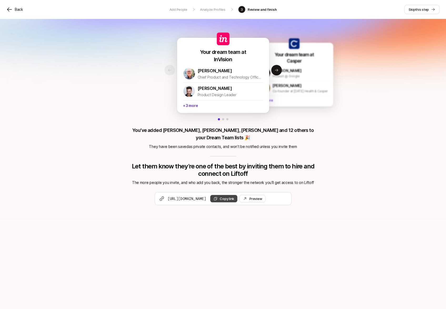
click at [237, 195] on button "Copy link" at bounding box center [223, 198] width 27 height 7
click at [262, 196] on div "Preview Invite" at bounding box center [255, 198] width 13 height 5
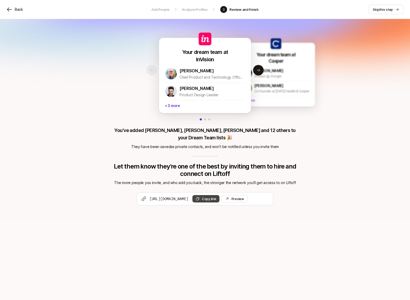
click at [219, 195] on button "Copy link" at bounding box center [205, 198] width 27 height 7
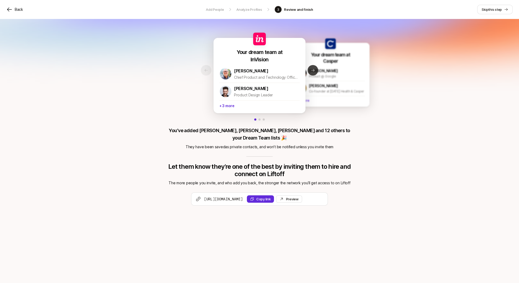
click at [317, 72] on button "Next slide" at bounding box center [313, 70] width 11 height 11
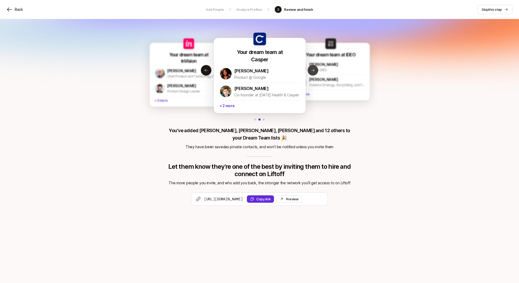
click at [317, 72] on button "Next slide" at bounding box center [313, 70] width 11 height 11
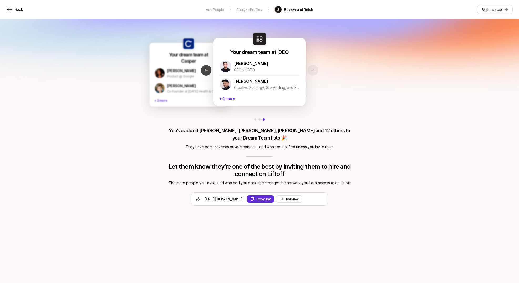
click at [207, 71] on icon at bounding box center [206, 70] width 4 height 4
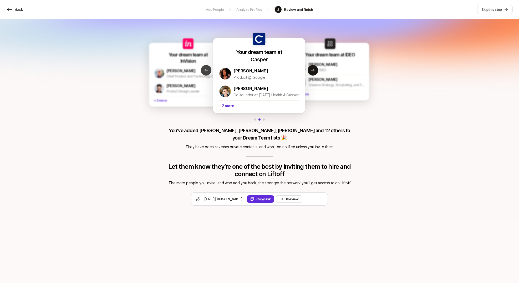
click at [207, 71] on icon at bounding box center [206, 70] width 4 height 4
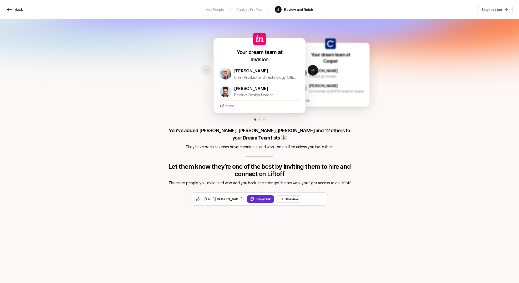
click at [236, 105] on p "+ 3 more" at bounding box center [259, 105] width 80 height 10
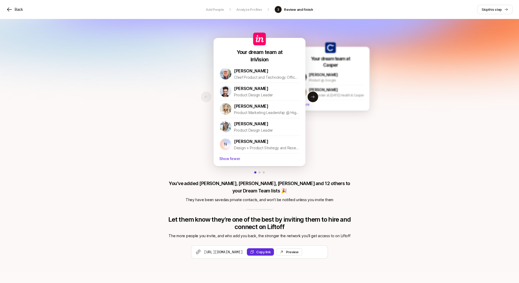
click at [233, 158] on p "Show fewer" at bounding box center [259, 158] width 80 height 10
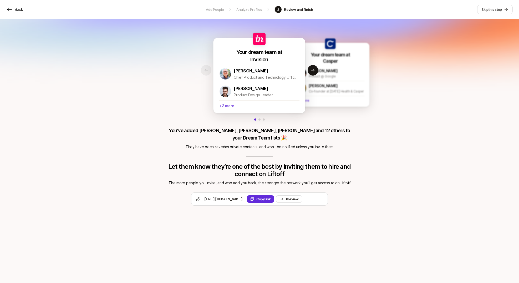
click at [233, 109] on p "+ 3 more" at bounding box center [259, 105] width 80 height 10
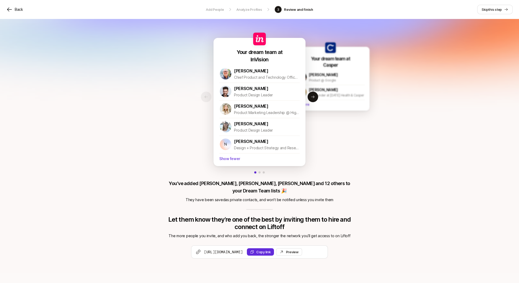
click at [230, 160] on p "Show fewer" at bounding box center [259, 158] width 80 height 10
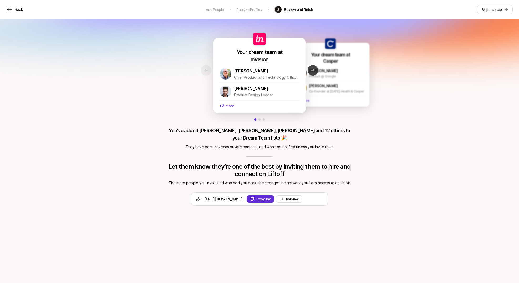
click at [311, 74] on button "Next slide" at bounding box center [313, 70] width 11 height 11
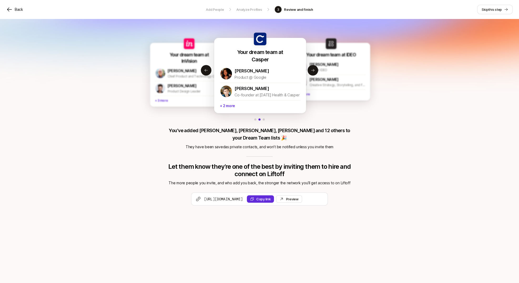
click at [230, 110] on div "Your dream team at Casper Betty Liao Product @ Google Gabriel Flateman Co-found…" at bounding box center [260, 80] width 92 height 65
click at [230, 107] on p "+ 2 more" at bounding box center [259, 105] width 80 height 10
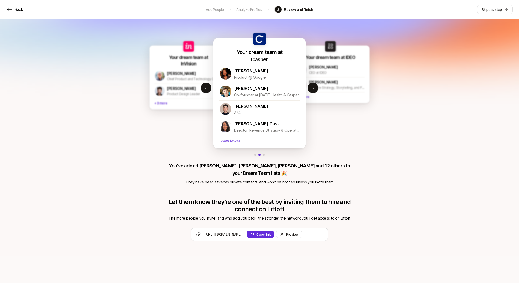
click at [230, 139] on p "Show fewer" at bounding box center [259, 140] width 80 height 10
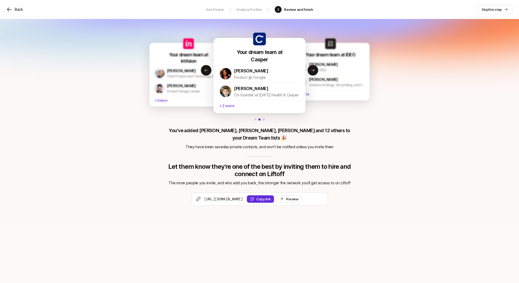
click at [229, 108] on p "+ 2 more" at bounding box center [259, 105] width 80 height 10
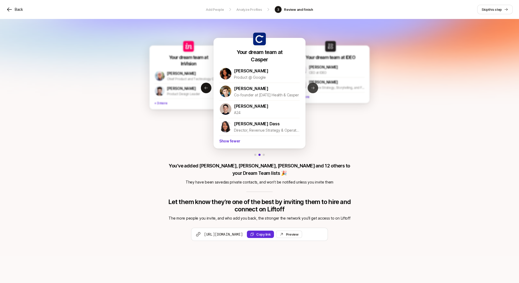
click at [309, 90] on button "Next slide" at bounding box center [313, 88] width 11 height 11
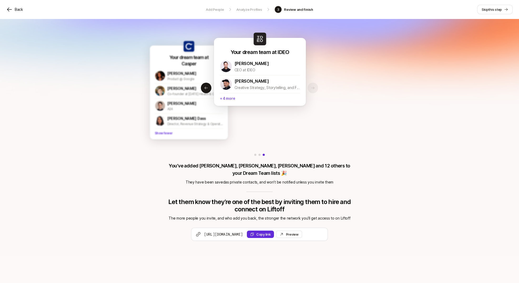
click at [234, 101] on p "+ 4 more" at bounding box center [260, 98] width 80 height 10
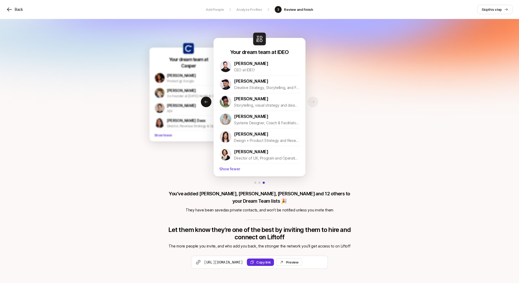
click at [238, 168] on p "Show fewer" at bounding box center [259, 168] width 80 height 10
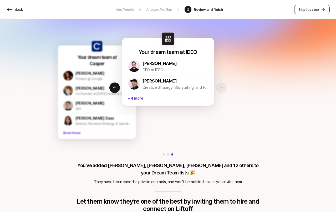
click at [308, 10] on span "this step" at bounding box center [312, 9] width 14 height 4
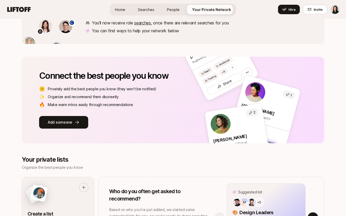
scroll to position [102, 0]
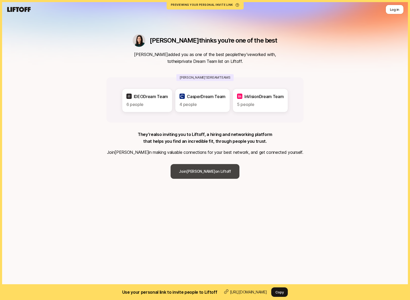
click at [192, 173] on link "Join [PERSON_NAME] on Liftoff" at bounding box center [205, 171] width 69 height 15
click at [168, 105] on div "IDEO Dream Team 6 people" at bounding box center [147, 100] width 50 height 23
click at [192, 107] on p "4 people" at bounding box center [203, 104] width 46 height 7
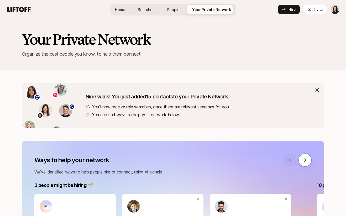
click at [142, 109] on link "searches" at bounding box center [142, 106] width 17 height 5
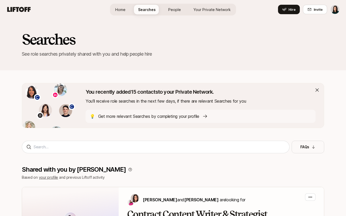
click at [170, 7] on span "People" at bounding box center [175, 10] width 13 height 6
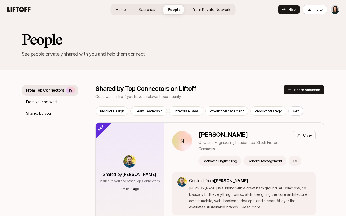
click at [198, 8] on span "Your Private Network" at bounding box center [211, 10] width 37 height 6
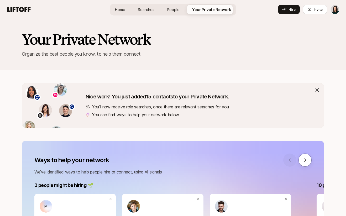
click at [142, 108] on link "searches" at bounding box center [142, 106] width 17 height 5
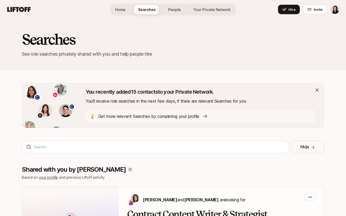
click at [213, 10] on span "Your Private Network" at bounding box center [212, 10] width 37 height 6
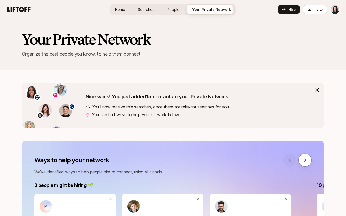
click at [122, 12] on span "Home" at bounding box center [120, 10] width 10 height 6
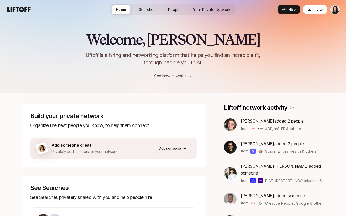
click at [139, 11] on link "Searches" at bounding box center [147, 10] width 25 height 10
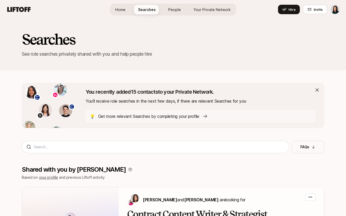
click at [171, 11] on span "People" at bounding box center [175, 10] width 13 height 6
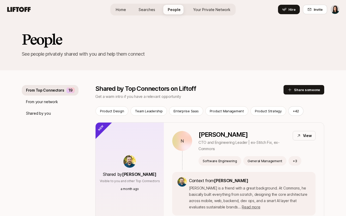
click at [205, 11] on span "Your Private Network" at bounding box center [211, 10] width 37 height 6
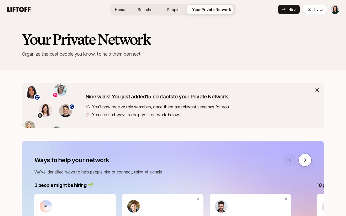
click at [141, 106] on link "searches" at bounding box center [142, 106] width 17 height 5
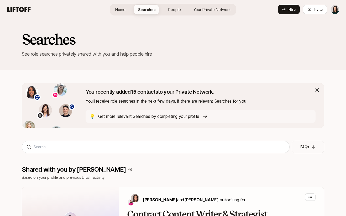
click at [205, 10] on span "Your Private Network" at bounding box center [212, 10] width 37 height 6
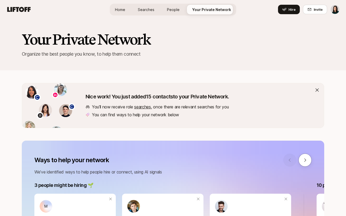
click at [144, 105] on link "searches" at bounding box center [142, 106] width 17 height 5
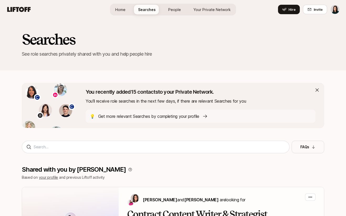
click at [202, 16] on div "Home Searches People Your Private Network Hire" at bounding box center [173, 9] width 126 height 19
click at [202, 12] on span "Your Private Network" at bounding box center [212, 10] width 37 height 6
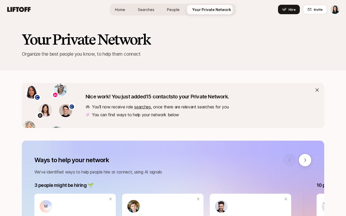
click at [142, 105] on link "searches" at bounding box center [142, 106] width 17 height 5
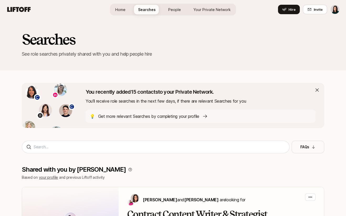
click at [143, 115] on p "Get more relevant Searches by completing your profile" at bounding box center [148, 116] width 101 height 7
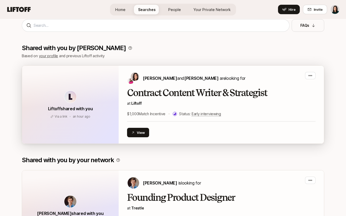
scroll to position [122, 0]
click at [77, 118] on span "an hour ago" at bounding box center [82, 116] width 18 height 4
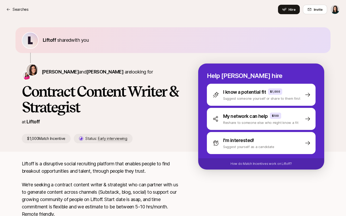
drag, startPoint x: 12, startPoint y: 22, endPoint x: 79, endPoint y: 57, distance: 76.1
click at [79, 57] on div "Liftoff shared with you Eleanor Morgan and Emma Frane are looking for Contract …" at bounding box center [173, 85] width 346 height 133
click at [79, 57] on div "Liftoff shared with you" at bounding box center [173, 45] width 315 height 36
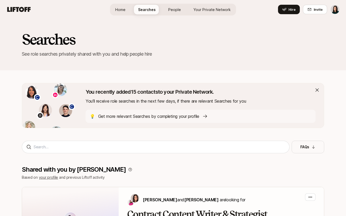
click at [145, 116] on p "Get more relevant Searches by completing your profile" at bounding box center [148, 116] width 101 height 7
click at [172, 14] on link "People" at bounding box center [174, 10] width 21 height 10
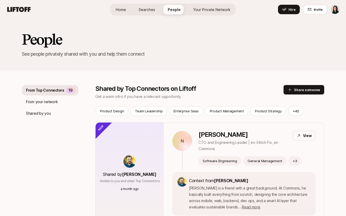
click at [198, 9] on span "Your Private Network" at bounding box center [211, 10] width 37 height 6
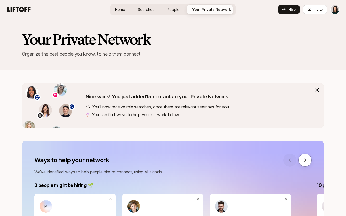
click at [175, 10] on span "People" at bounding box center [173, 10] width 13 height 6
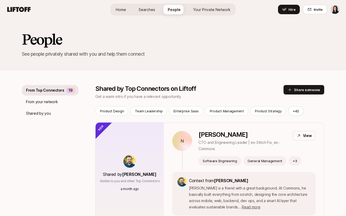
click at [154, 9] on span "Searches" at bounding box center [147, 10] width 17 height 6
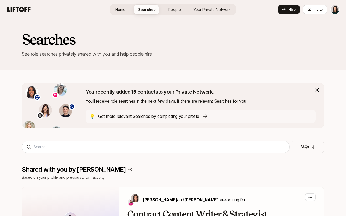
click at [167, 10] on link "People" at bounding box center [174, 10] width 21 height 10
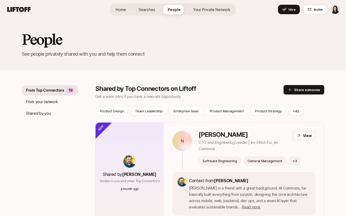
click at [47, 102] on p "From your network" at bounding box center [42, 102] width 32 height 6
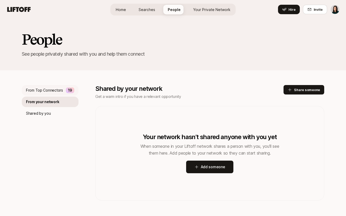
click at [47, 93] on p "From Top Connectors" at bounding box center [44, 90] width 37 height 6
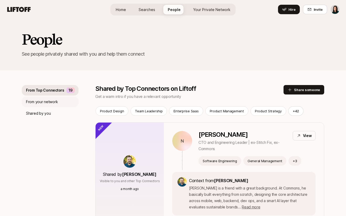
click at [47, 99] on div "From your network" at bounding box center [50, 102] width 57 height 11
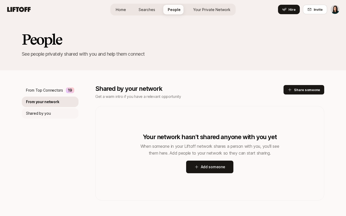
click at [45, 112] on p "Shared by you" at bounding box center [38, 113] width 25 height 6
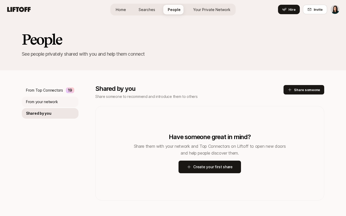
click at [47, 101] on p "From your network" at bounding box center [42, 102] width 32 height 6
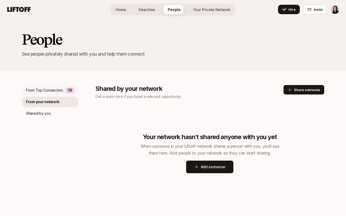
click at [48, 91] on p "From Top Connectors" at bounding box center [44, 90] width 37 height 6
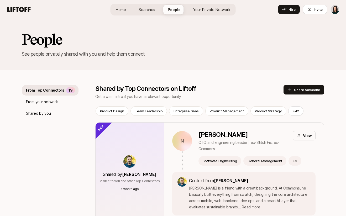
click at [147, 13] on link "Searches" at bounding box center [147, 10] width 25 height 10
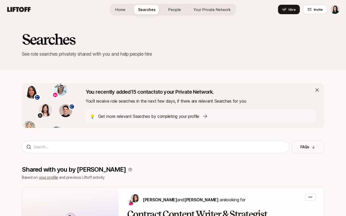
click at [203, 13] on link "Your Private Network" at bounding box center [213, 10] width 46 height 10
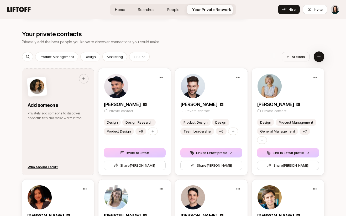
scroll to position [662, 0]
click at [145, 15] on div "Home Searches People Your Private Network Hire" at bounding box center [173, 10] width 127 height 12
click at [145, 14] on link "Searches" at bounding box center [146, 10] width 25 height 10
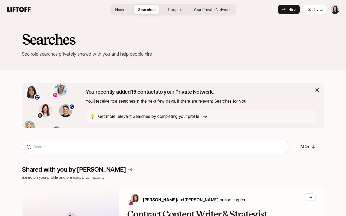
click at [171, 10] on span "People" at bounding box center [175, 10] width 13 height 6
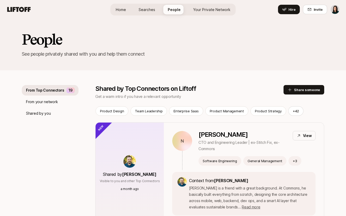
click at [191, 13] on link "Your Private Network" at bounding box center [212, 10] width 46 height 10
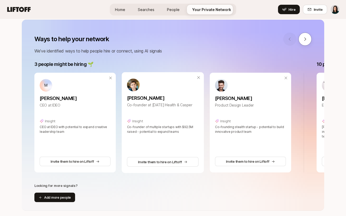
scroll to position [121, 0]
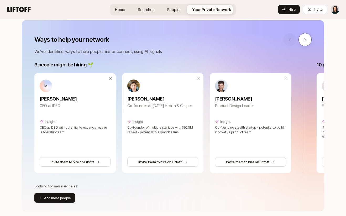
click at [303, 40] on icon at bounding box center [305, 39] width 5 height 5
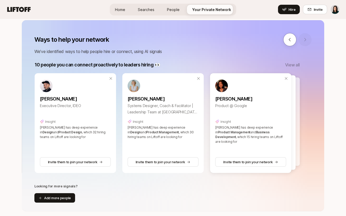
scroll to position [0, 283]
click at [291, 44] on button at bounding box center [290, 39] width 13 height 13
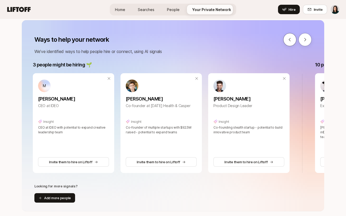
scroll to position [0, 0]
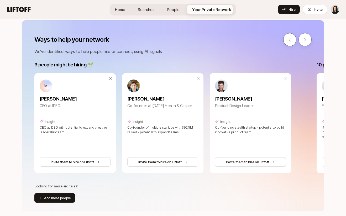
click at [292, 44] on div at bounding box center [298, 39] width 28 height 13
click at [305, 40] on icon at bounding box center [305, 39] width 5 height 5
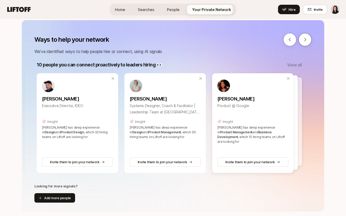
scroll to position [0, 283]
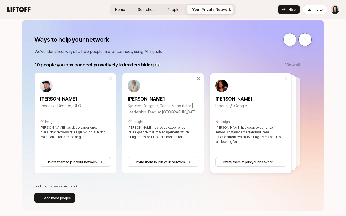
click at [305, 40] on div at bounding box center [298, 39] width 28 height 13
click at [63, 196] on button "Add more people" at bounding box center [54, 197] width 41 height 9
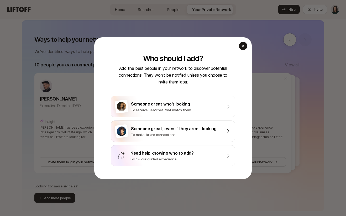
click at [241, 45] on icon "button" at bounding box center [243, 46] width 4 height 4
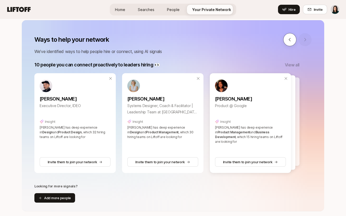
click at [289, 42] on button at bounding box center [290, 39] width 13 height 13
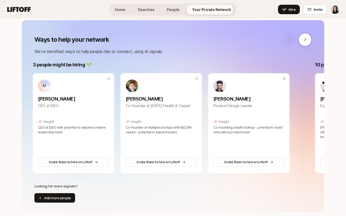
scroll to position [0, 0]
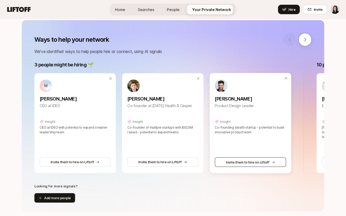
click at [228, 161] on button "Invite them to hire on Liftoff" at bounding box center [250, 162] width 71 height 9
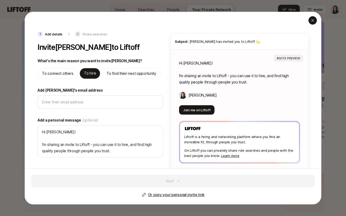
click at [311, 22] on icon "button" at bounding box center [313, 20] width 4 height 4
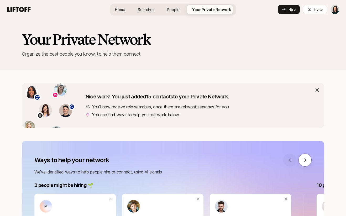
click at [147, 110] on p "You’ll now receive role searches , once there are relevant searches for you" at bounding box center [160, 107] width 137 height 7
click at [146, 107] on link "searches" at bounding box center [142, 106] width 17 height 5
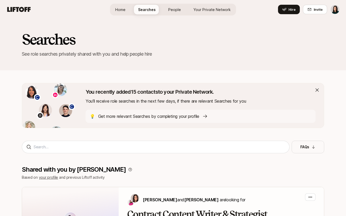
click at [201, 7] on span "Your Private Network" at bounding box center [212, 10] width 37 height 6
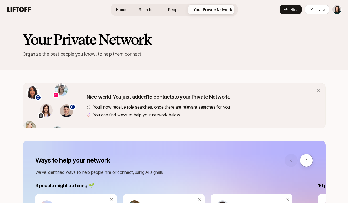
click at [145, 106] on link "searches" at bounding box center [143, 106] width 17 height 5
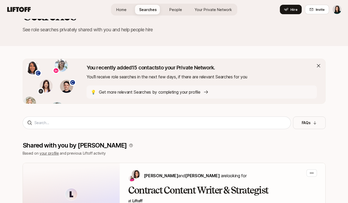
scroll to position [10, 0]
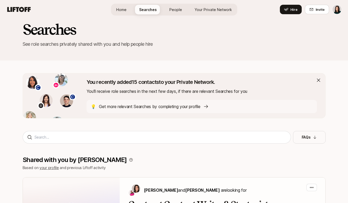
click at [143, 106] on p "Get more relevant Searches by completing your profile" at bounding box center [149, 106] width 101 height 7
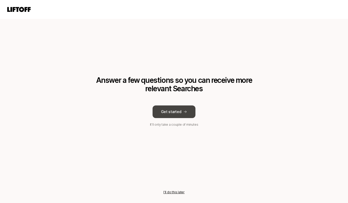
click at [159, 111] on button "Get started" at bounding box center [173, 111] width 43 height 13
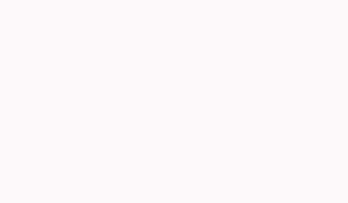
type textarea "x"
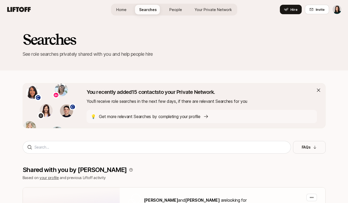
scroll to position [10, 0]
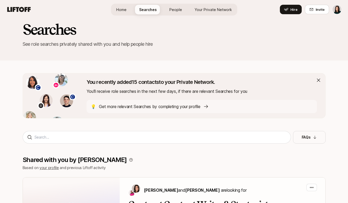
click at [172, 7] on span "People" at bounding box center [175, 10] width 13 height 6
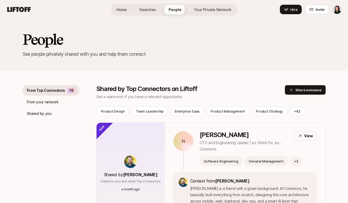
click at [201, 12] on span "Your Private Network" at bounding box center [212, 10] width 37 height 6
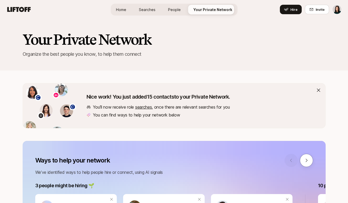
click at [172, 9] on span "People" at bounding box center [174, 10] width 13 height 6
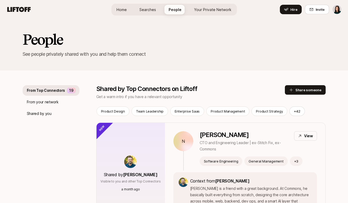
click at [151, 7] on span "Searches" at bounding box center [147, 10] width 17 height 6
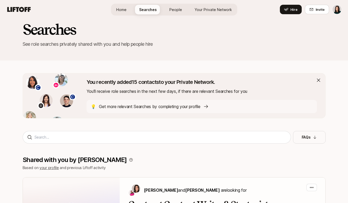
click at [118, 10] on span "Home" at bounding box center [121, 10] width 10 height 6
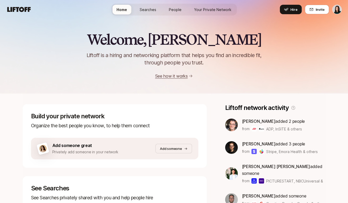
click at [135, 11] on div "Home Searches People Your Private Network Hire" at bounding box center [173, 10] width 125 height 12
click at [145, 11] on span "Searches" at bounding box center [148, 10] width 17 height 6
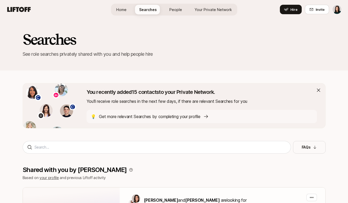
scroll to position [10, 0]
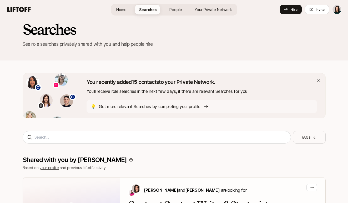
click at [173, 11] on span "People" at bounding box center [175, 10] width 13 height 6
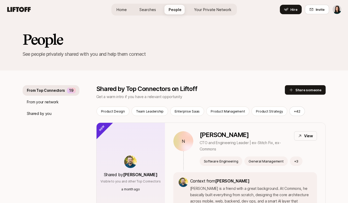
click at [200, 7] on span "Your Private Network" at bounding box center [212, 10] width 37 height 6
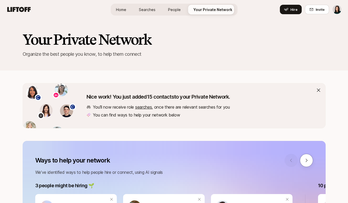
click at [140, 108] on link "searches" at bounding box center [143, 106] width 17 height 5
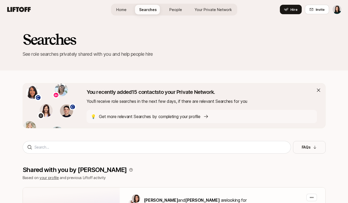
click at [165, 6] on link "People" at bounding box center [175, 10] width 21 height 10
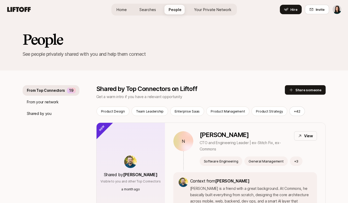
click at [215, 9] on span "Your Private Network" at bounding box center [212, 10] width 37 height 6
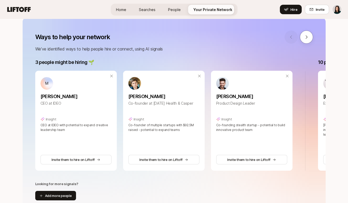
scroll to position [127, 0]
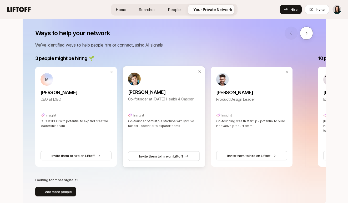
click at [197, 73] on link at bounding box center [164, 79] width 72 height 13
click at [200, 73] on icon at bounding box center [199, 71] width 4 height 4
click at [195, 73] on link at bounding box center [164, 79] width 72 height 13
click at [200, 72] on icon at bounding box center [199, 71] width 4 height 4
click at [306, 35] on icon at bounding box center [306, 33] width 5 height 5
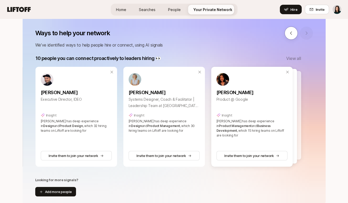
scroll to position [0, 283]
click at [286, 72] on icon at bounding box center [287, 71] width 4 height 4
click at [294, 57] on p "View all" at bounding box center [293, 58] width 15 height 7
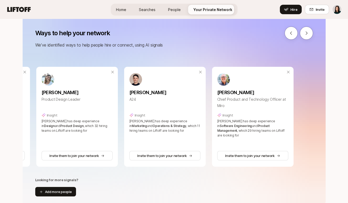
scroll to position [0, 546]
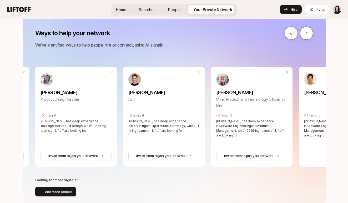
click at [307, 32] on icon at bounding box center [306, 33] width 5 height 5
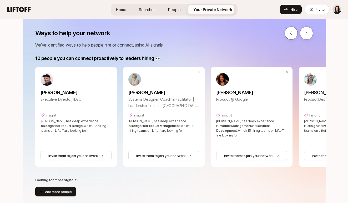
click at [290, 35] on button at bounding box center [290, 33] width 13 height 13
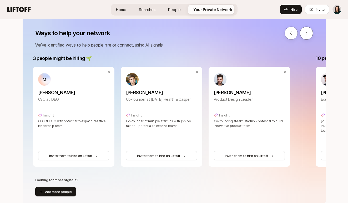
scroll to position [0, 0]
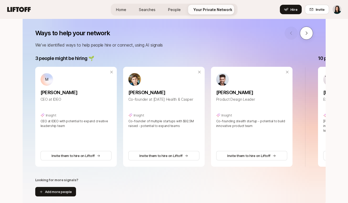
click at [301, 35] on button at bounding box center [306, 33] width 13 height 13
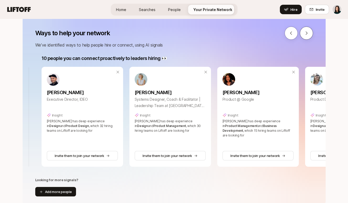
click at [301, 35] on button at bounding box center [306, 33] width 13 height 13
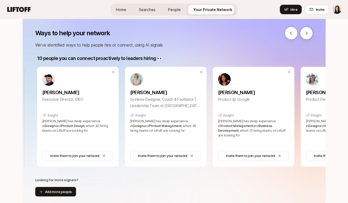
scroll to position [0, 283]
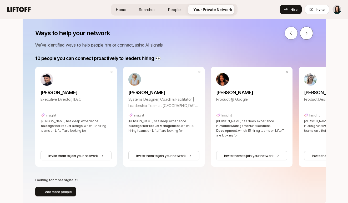
click at [303, 35] on button at bounding box center [306, 33] width 13 height 13
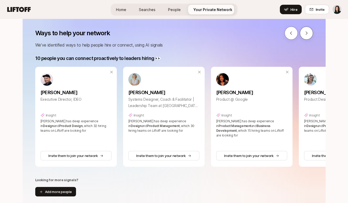
click at [303, 35] on button at bounding box center [306, 33] width 13 height 13
click at [305, 34] on icon at bounding box center [306, 33] width 5 height 5
click at [305, 34] on icon at bounding box center [306, 33] width 2 height 3
click at [294, 32] on button at bounding box center [290, 33] width 13 height 13
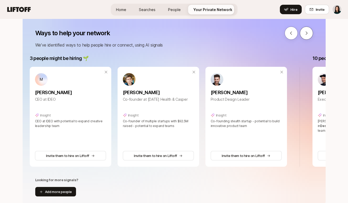
click at [309, 32] on button at bounding box center [306, 33] width 13 height 13
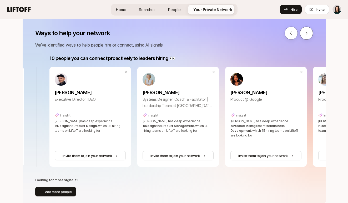
click at [307, 32] on icon at bounding box center [306, 33] width 5 height 5
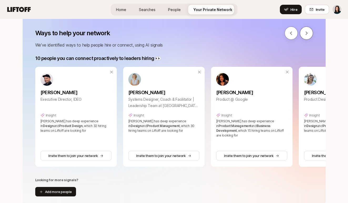
click at [307, 32] on icon at bounding box center [306, 33] width 5 height 5
click at [250, 155] on button "Invite them to join your network" at bounding box center [252, 155] width 72 height 9
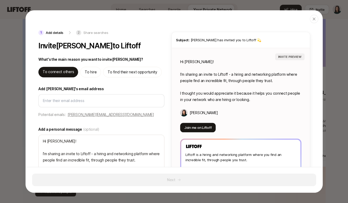
type textarea "x"
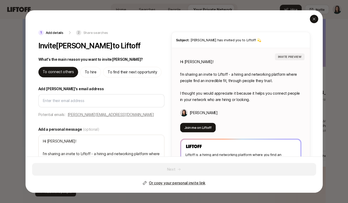
click at [313, 19] on icon "button" at bounding box center [314, 19] width 4 height 4
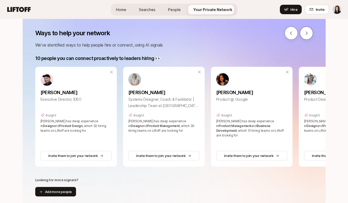
click at [305, 34] on icon at bounding box center [306, 33] width 5 height 5
click at [292, 37] on button at bounding box center [290, 33] width 13 height 13
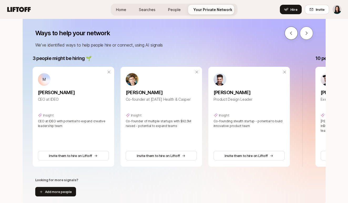
scroll to position [0, 0]
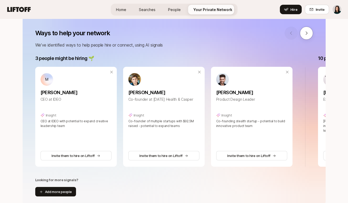
click at [292, 37] on div at bounding box center [298, 33] width 28 height 13
click at [307, 33] on icon at bounding box center [306, 33] width 5 height 5
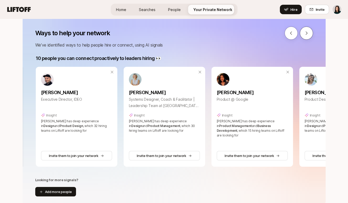
scroll to position [0, 283]
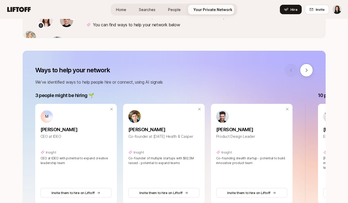
scroll to position [130, 0]
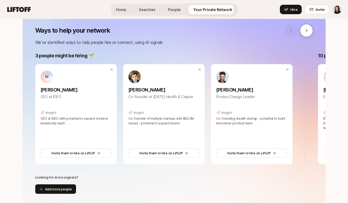
click at [311, 27] on button at bounding box center [306, 30] width 13 height 13
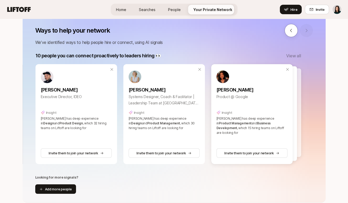
scroll to position [0, 283]
click at [295, 54] on p "View all" at bounding box center [293, 55] width 15 height 7
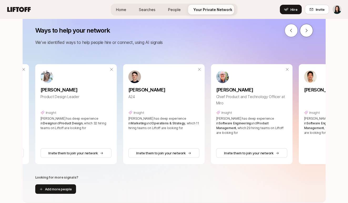
click at [310, 32] on button at bounding box center [306, 30] width 13 height 13
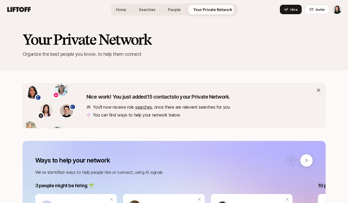
click at [139, 107] on link "searches" at bounding box center [143, 106] width 17 height 5
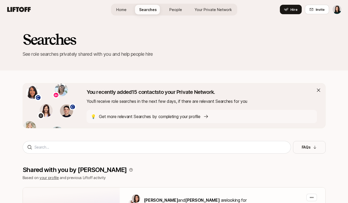
click at [318, 90] on icon at bounding box center [318, 90] width 5 height 5
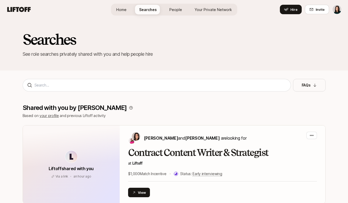
click at [179, 9] on span "People" at bounding box center [175, 10] width 13 height 6
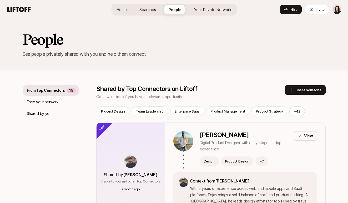
click at [214, 5] on link "Your Private Network" at bounding box center [213, 10] width 46 height 10
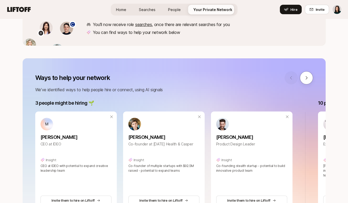
scroll to position [112, 0]
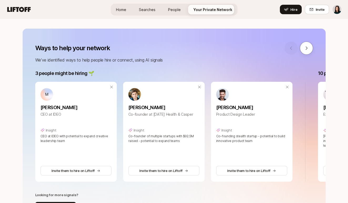
click at [137, 11] on link "Searches" at bounding box center [147, 10] width 25 height 10
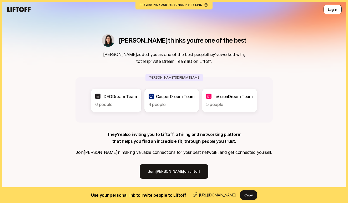
click at [333, 5] on button "Log in" at bounding box center [332, 9] width 18 height 9
click at [333, 7] on button "Log in" at bounding box center [332, 9] width 18 height 9
click at [333, 8] on button "Log in" at bounding box center [332, 9] width 18 height 9
click at [198, 45] on div "[PERSON_NAME] thinks you’re one of the best" at bounding box center [174, 40] width 145 height 13
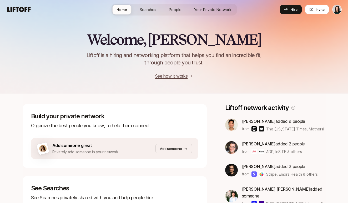
click at [219, 14] on div "Home Searches People Your Private Network Hire" at bounding box center [173, 10] width 125 height 12
click at [216, 10] on span "Your Private Network" at bounding box center [212, 10] width 37 height 6
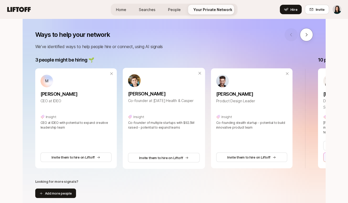
scroll to position [124, 0]
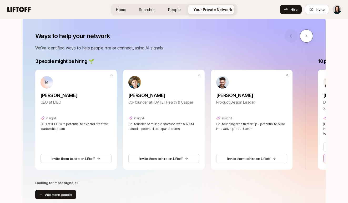
click at [310, 37] on button at bounding box center [306, 35] width 13 height 13
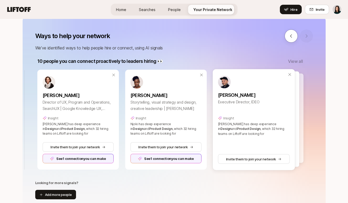
scroll to position [0, 283]
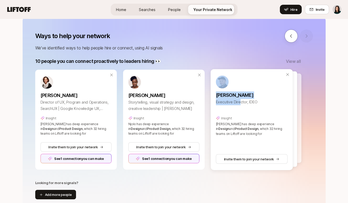
drag, startPoint x: 238, startPoint y: 104, endPoint x: 303, endPoint y: 95, distance: 65.0
click at [293, 95] on div "Alex Gallafent Executive Director, IDEO Insight Alex has deep experience in Des…" at bounding box center [251, 119] width 82 height 101
drag, startPoint x: 258, startPoint y: 101, endPoint x: 284, endPoint y: 101, distance: 26.8
click at [281, 101] on p "Executive Director, IDEO" at bounding box center [252, 102] width 72 height 6
click at [267, 97] on p "Alex Gallafent" at bounding box center [252, 94] width 72 height 7
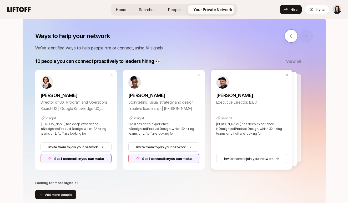
click at [200, 50] on p "We’ve identified ways to help people hire or connect, using AI signals" at bounding box center [174, 47] width 278 height 7
click at [290, 36] on icon at bounding box center [291, 35] width 2 height 3
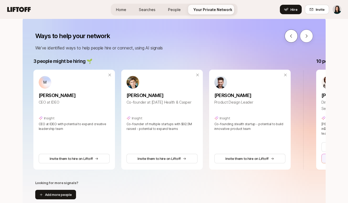
scroll to position [0, 0]
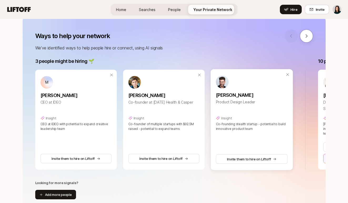
click at [271, 98] on p "Andrew Cullen" at bounding box center [252, 94] width 72 height 7
